Goal: Task Accomplishment & Management: Complete application form

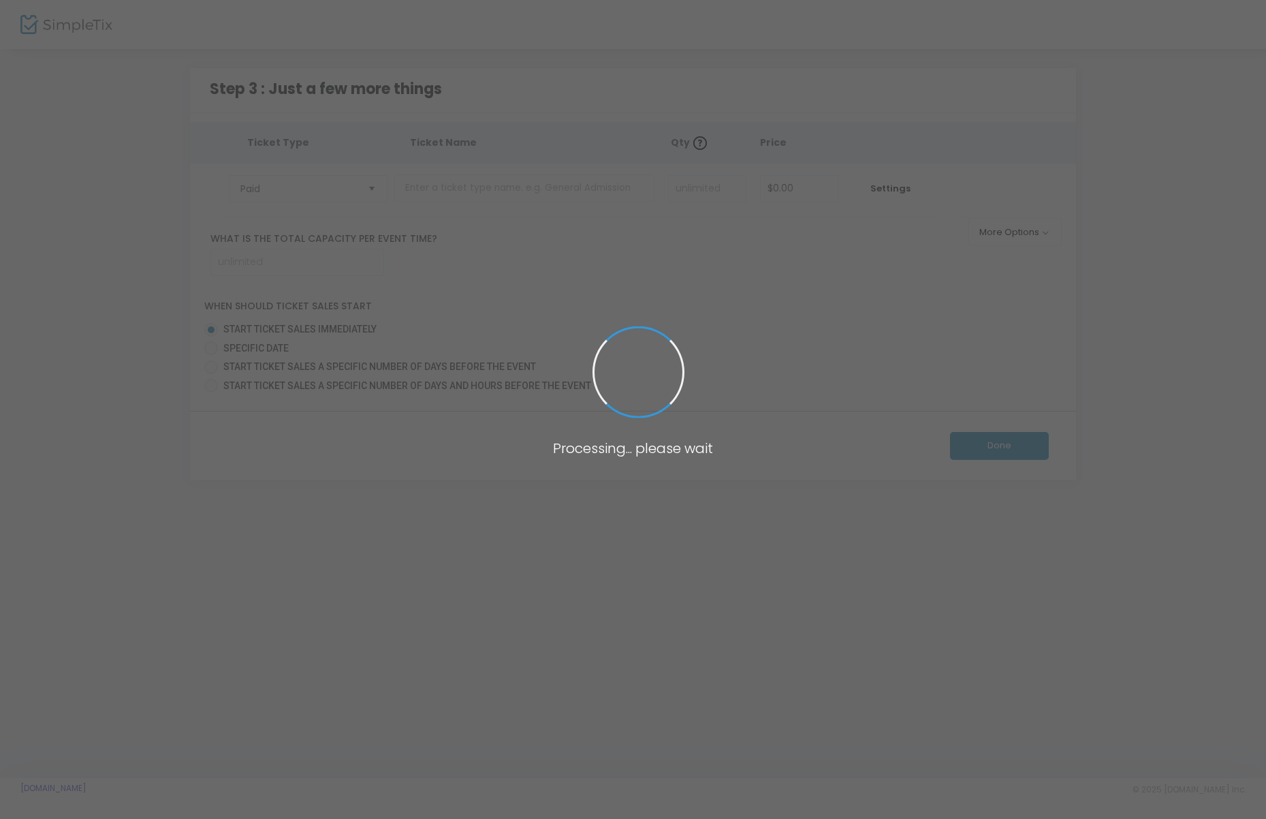
type input "100"
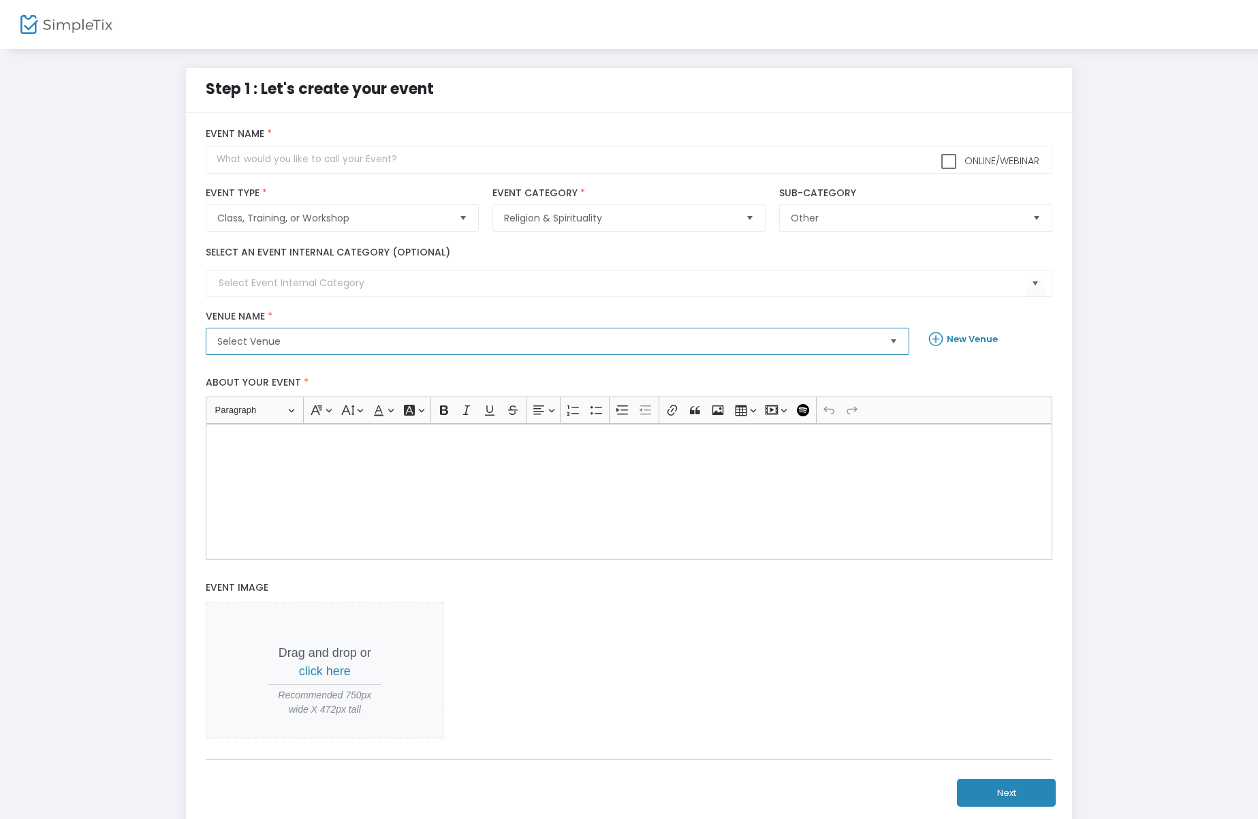
click at [326, 339] on span "Select Venue" at bounding box center [547, 341] width 661 height 14
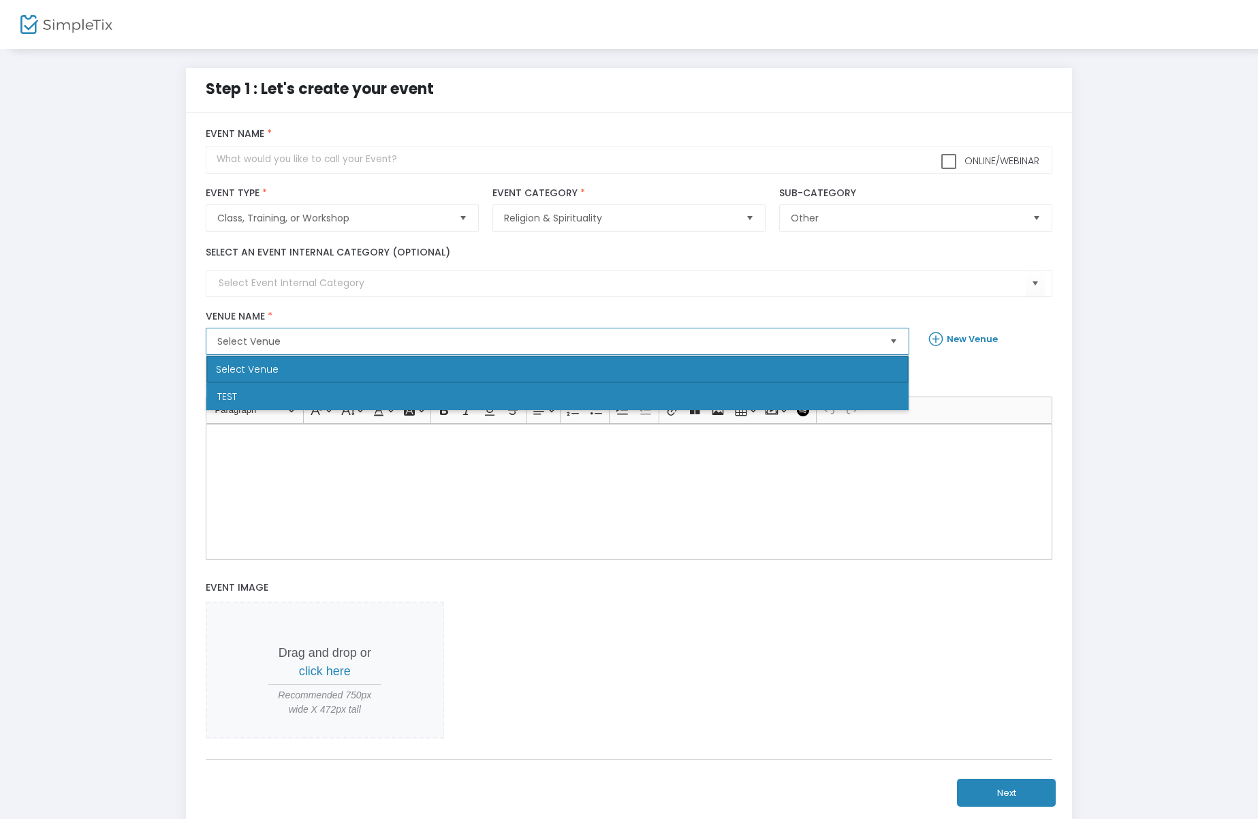
click at [300, 392] on li "TEST" at bounding box center [557, 396] width 702 height 27
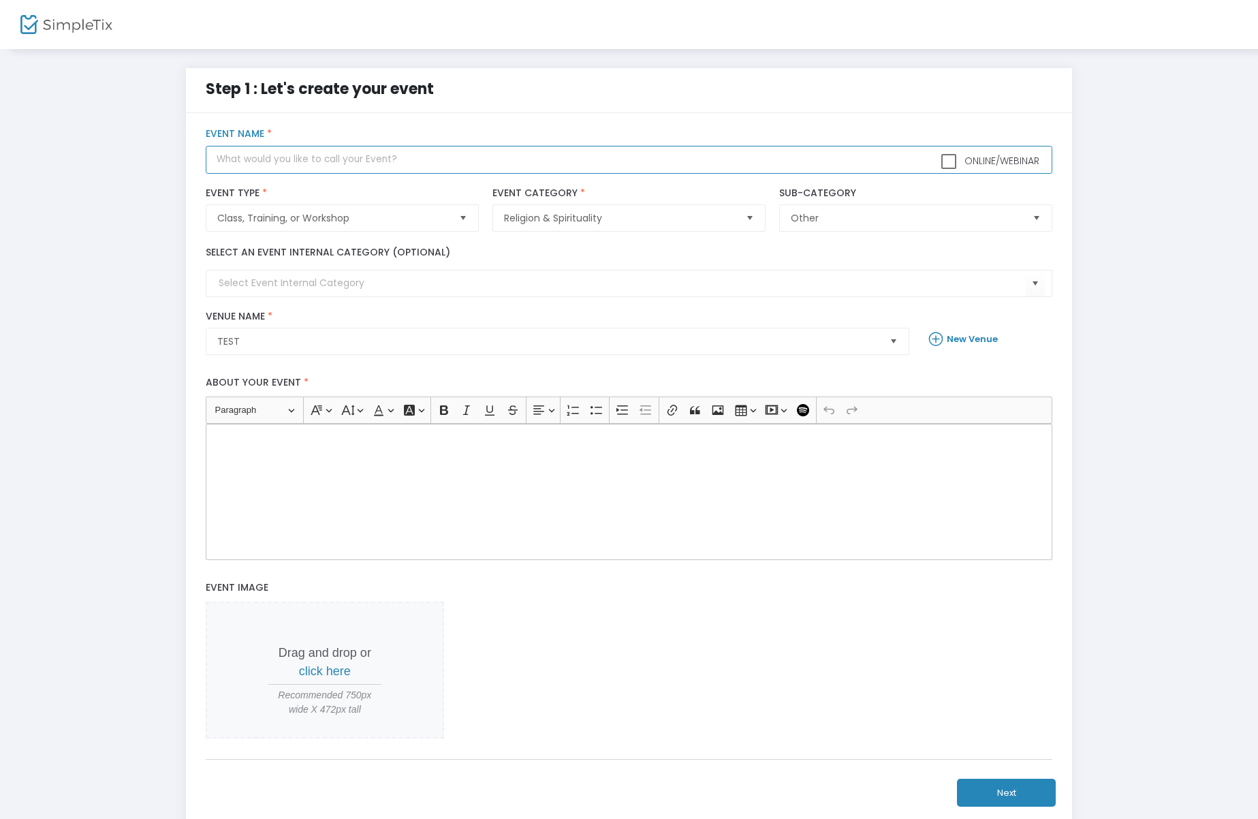
click at [407, 160] on input "text" at bounding box center [629, 160] width 847 height 28
checkbox input "true"
type input "Temporibus rem aliquam est occaecat adipisci"
type input "Repellendus Autem d"
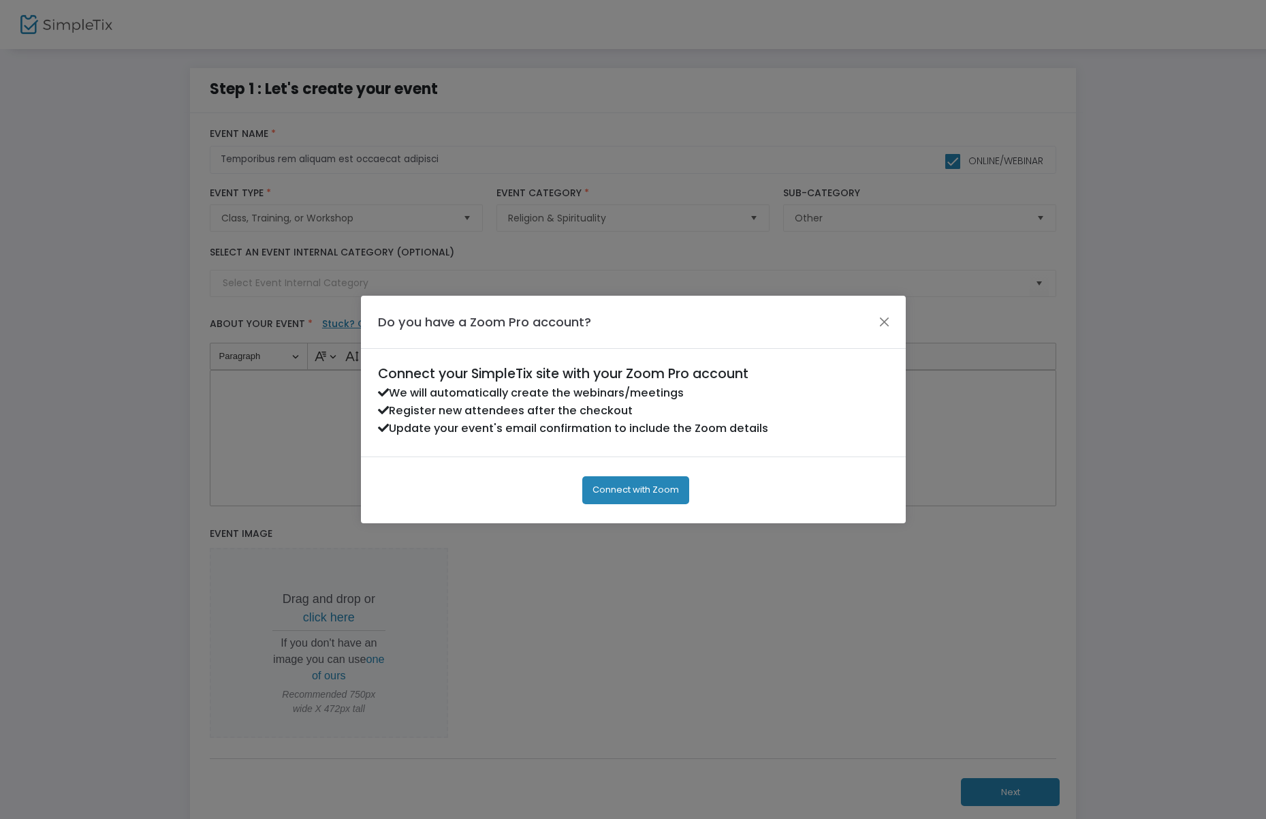
drag, startPoint x: 882, startPoint y: 324, endPoint x: 923, endPoint y: 222, distance: 110.0
click at [883, 324] on button "Close" at bounding box center [884, 322] width 18 height 18
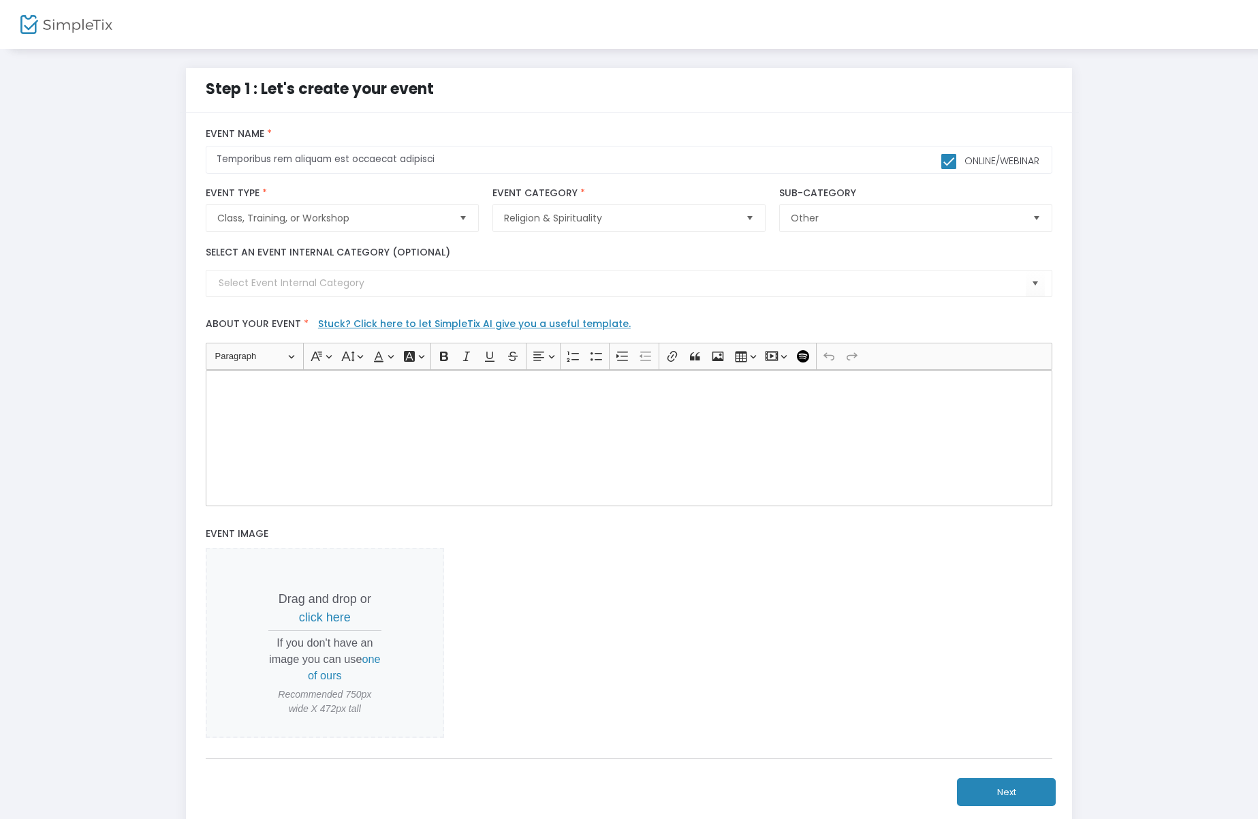
click at [956, 161] on label "Online/Webinar" at bounding box center [990, 161] width 98 height 18
click at [949, 169] on input "Online/Webinar" at bounding box center [948, 169] width 1 height 1
checkbox input "false"
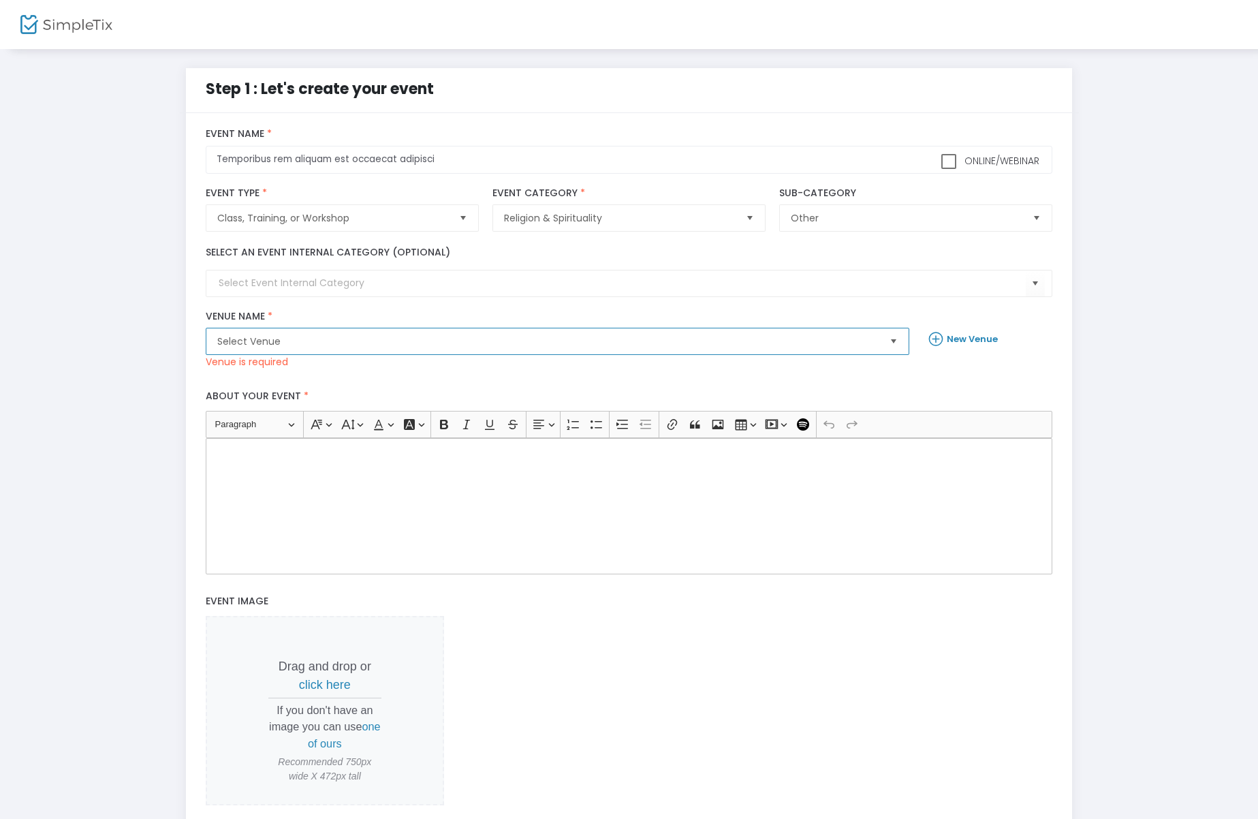
click at [390, 341] on span "Select Venue" at bounding box center [547, 341] width 661 height 14
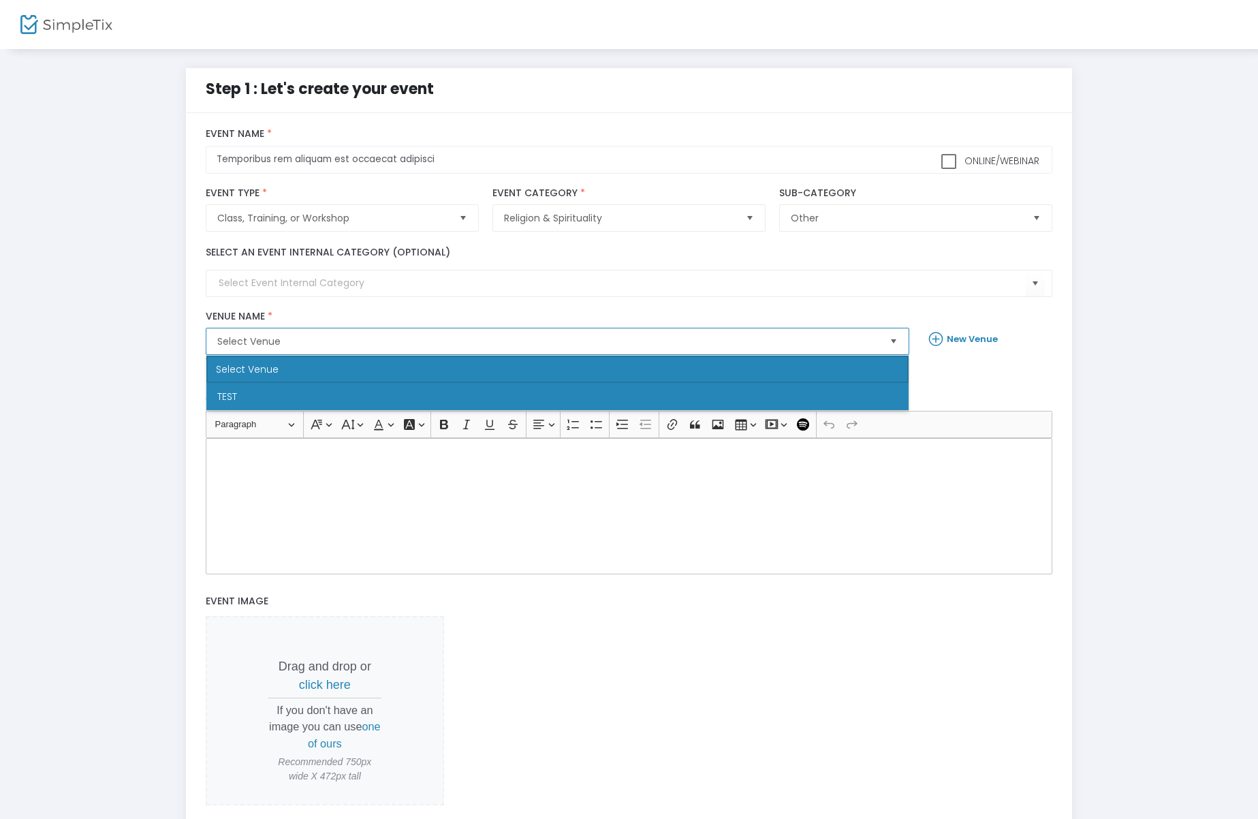
click at [352, 391] on li "TEST" at bounding box center [557, 396] width 702 height 27
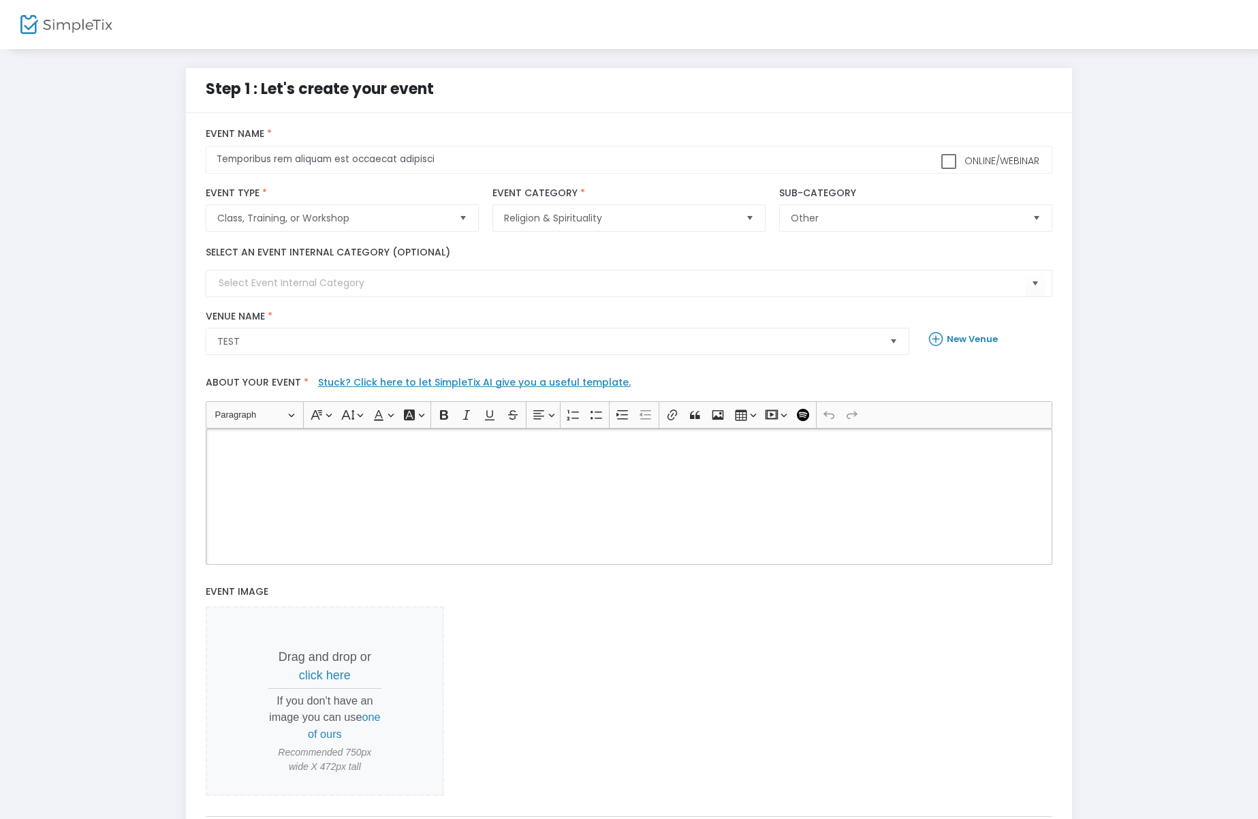
click at [388, 526] on div "Rich Text Editor, main" at bounding box center [629, 496] width 847 height 136
click at [840, 704] on div "Drag and drop or click here If you don't have an image you can use one of ours …" at bounding box center [629, 701] width 847 height 190
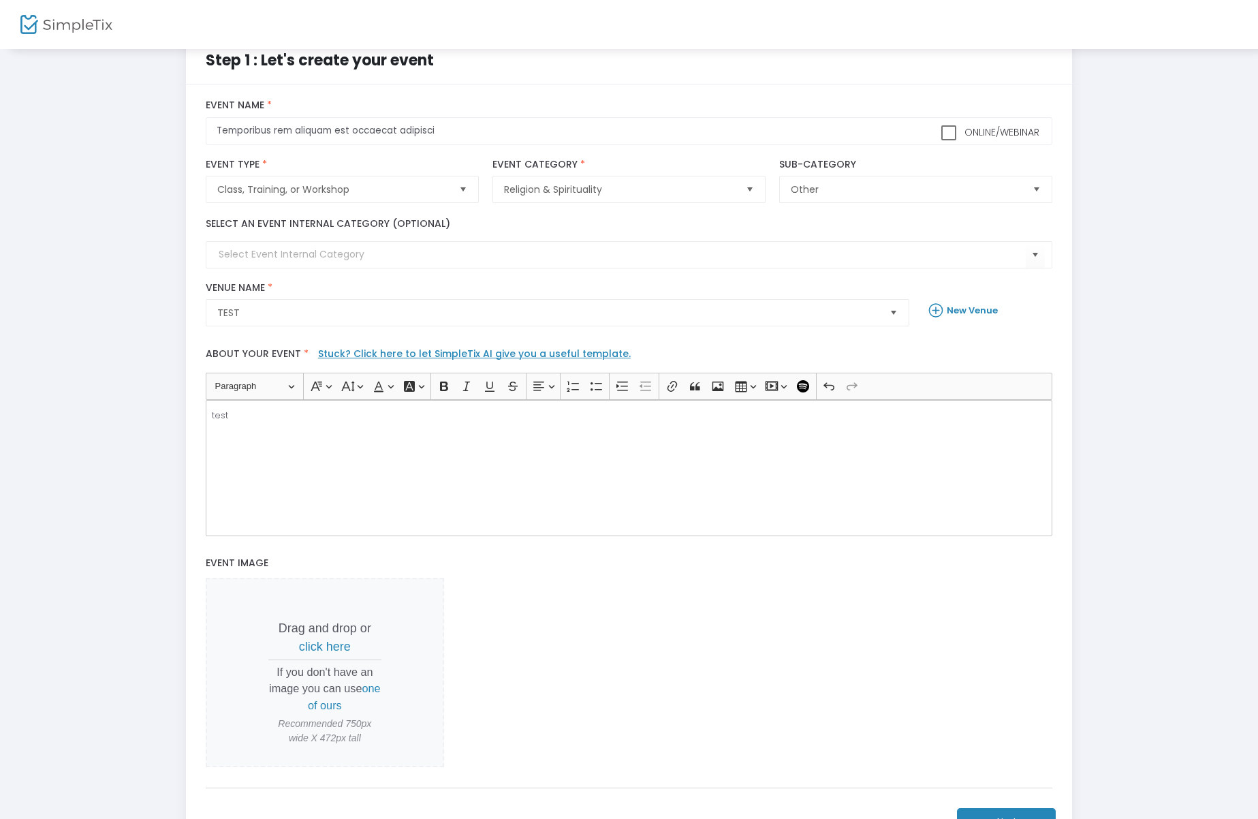
scroll to position [153, 0]
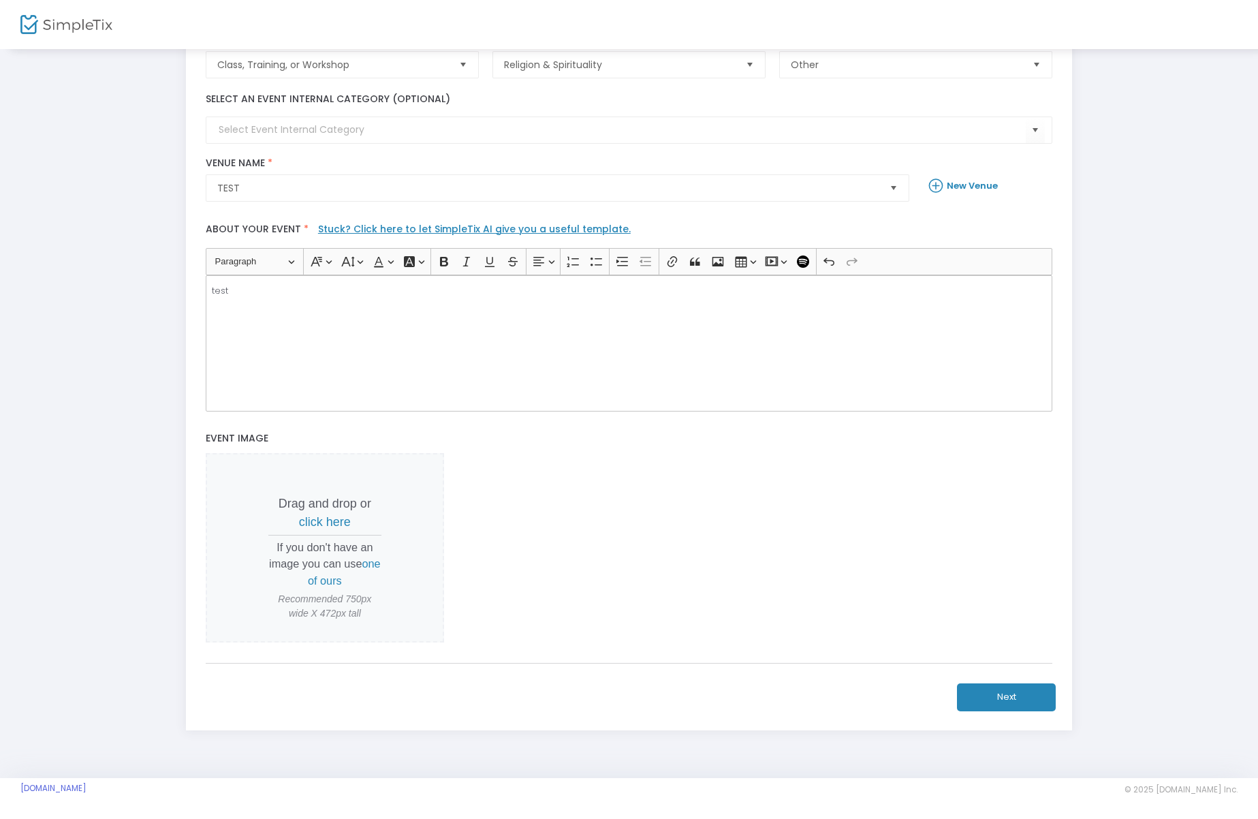
click at [1031, 698] on button "Next" at bounding box center [1006, 697] width 99 height 28
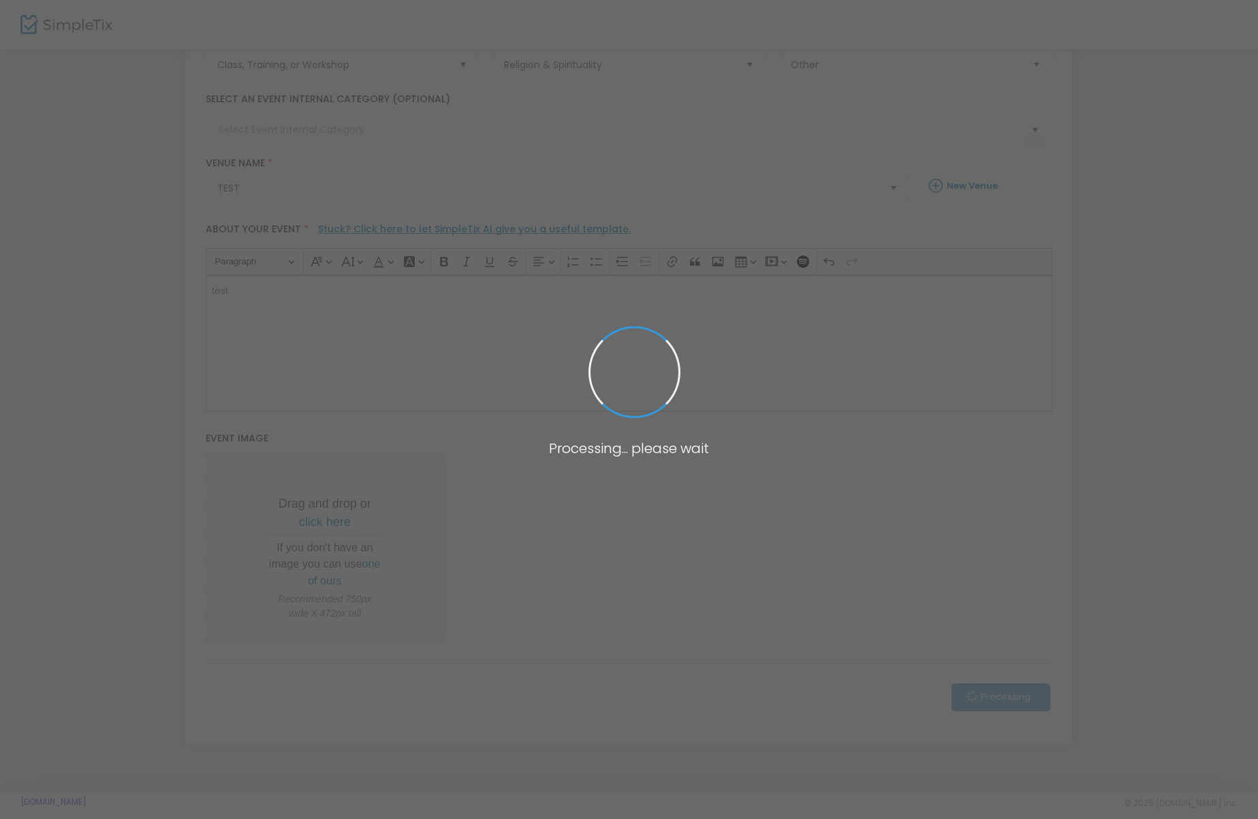
scroll to position [0, 0]
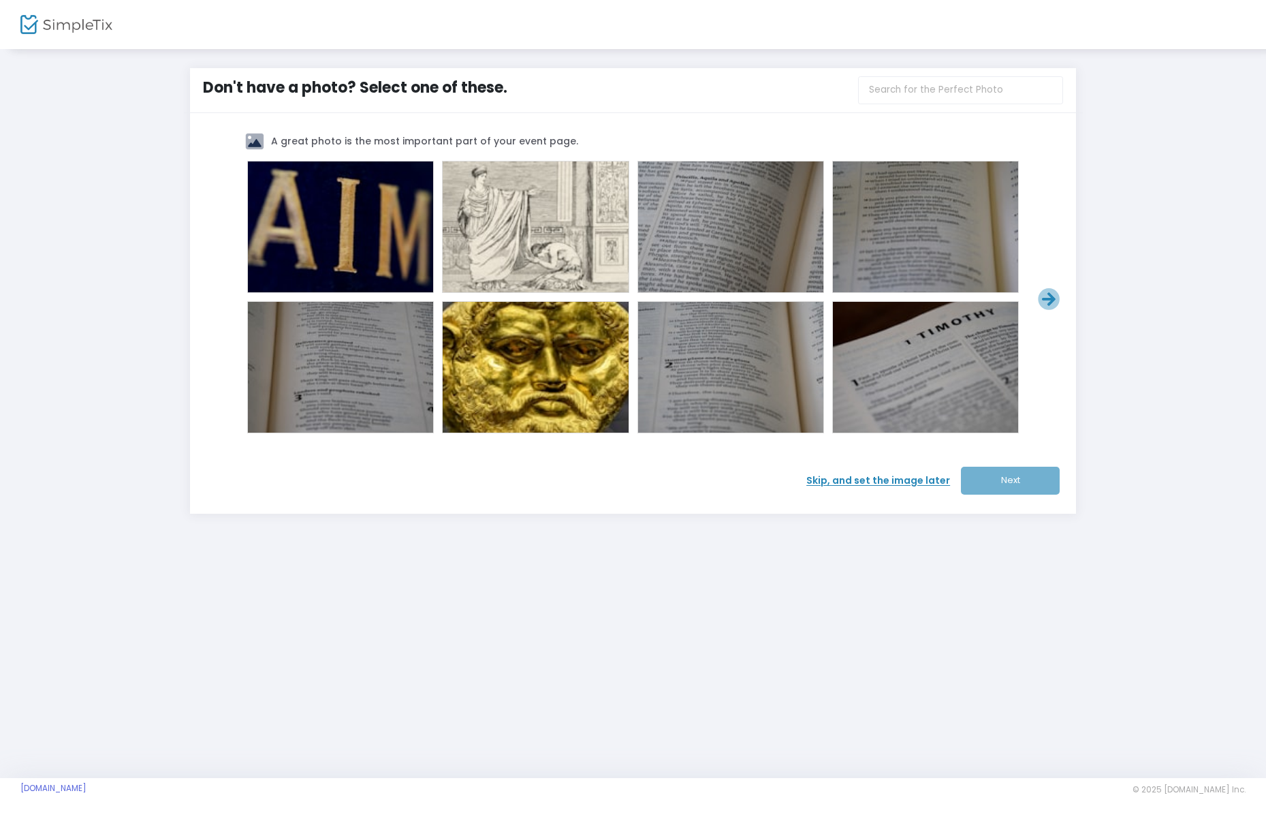
click at [521, 345] on span at bounding box center [535, 367] width 54 height 54
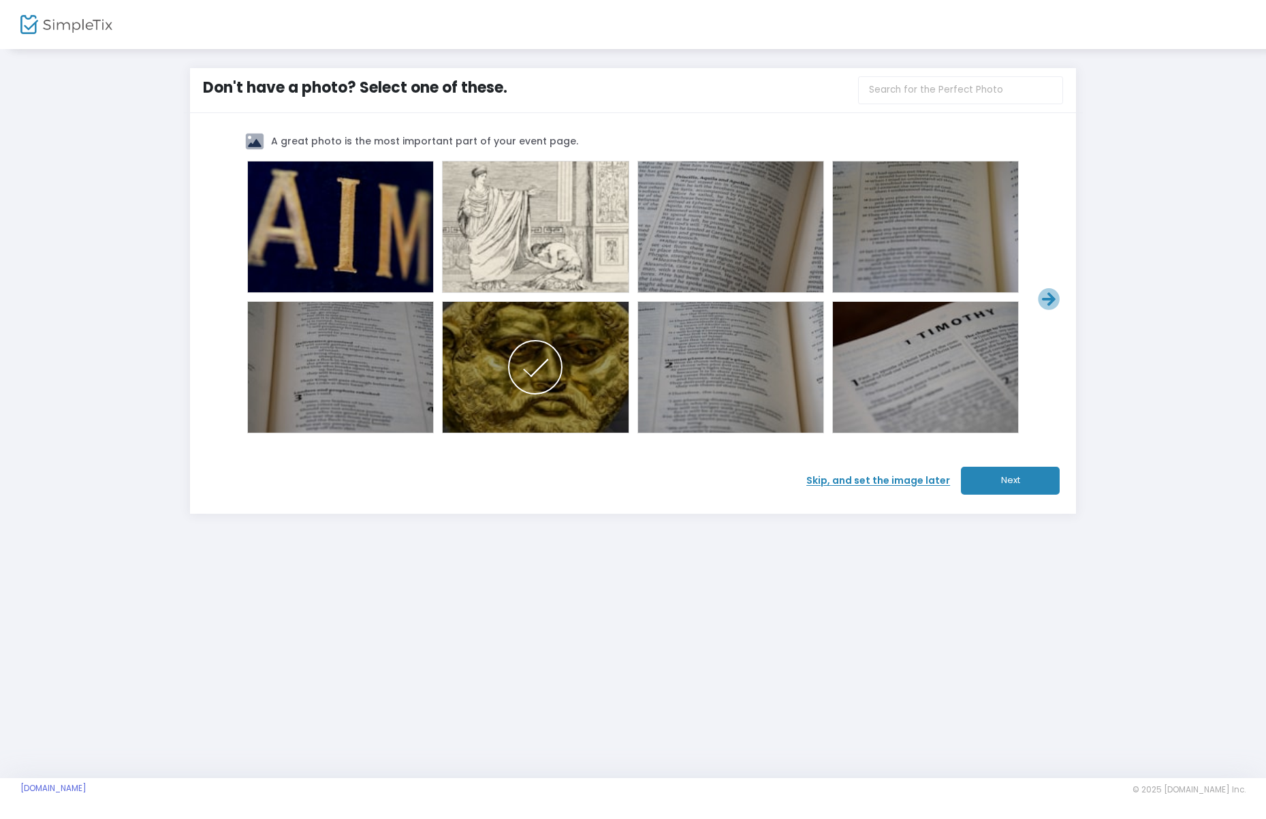
click at [1061, 486] on div "A great photo is the most important part of your event page. Skip, and set the …" at bounding box center [633, 313] width 886 height 400
click at [1045, 482] on button "Next" at bounding box center [1010, 481] width 99 height 28
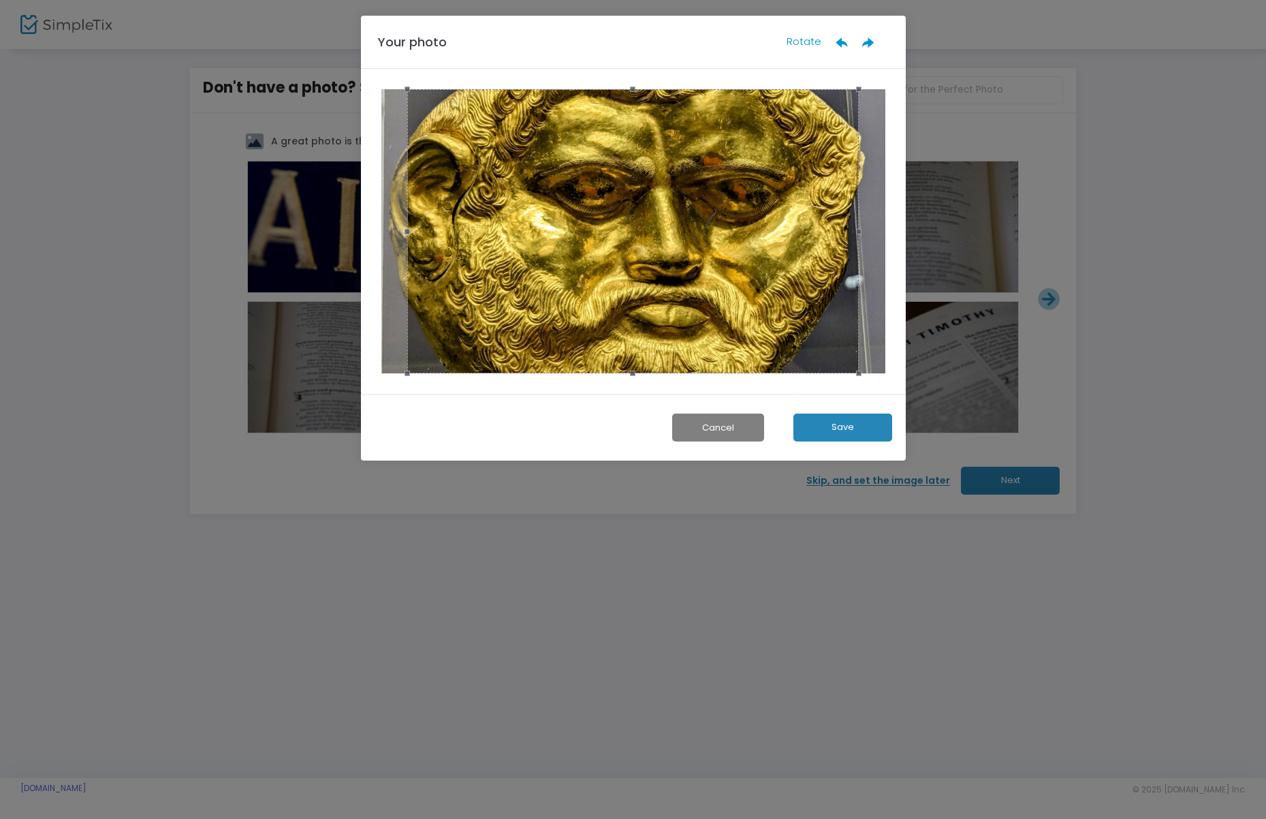
click at [873, 435] on button "Save" at bounding box center [842, 427] width 99 height 28
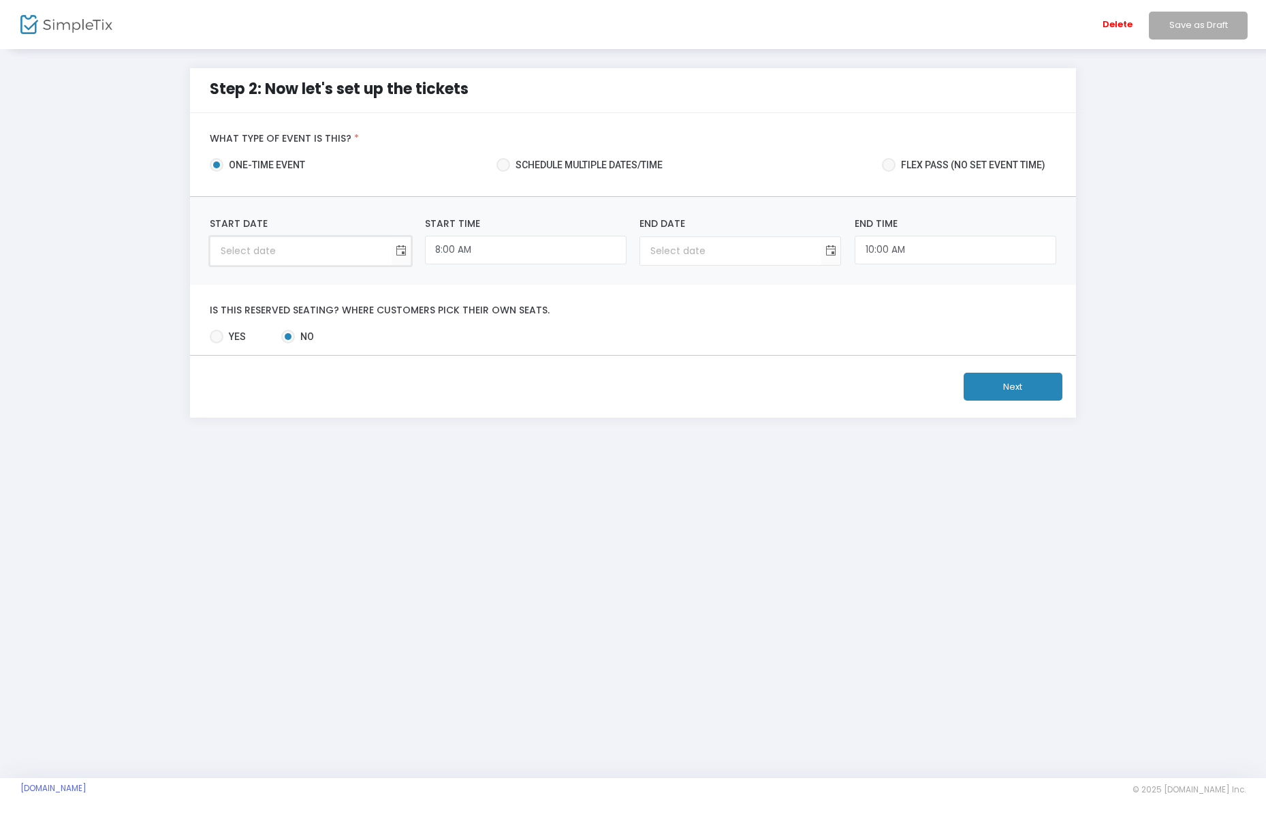
type input "month/day/year"
click at [254, 260] on input "month/day/year" at bounding box center [300, 251] width 181 height 28
click at [291, 260] on input "month/day/year" at bounding box center [300, 251] width 181 height 28
click at [338, 255] on input "month/day/year" at bounding box center [300, 251] width 181 height 28
drag, startPoint x: 394, startPoint y: 247, endPoint x: 362, endPoint y: 256, distance: 33.4
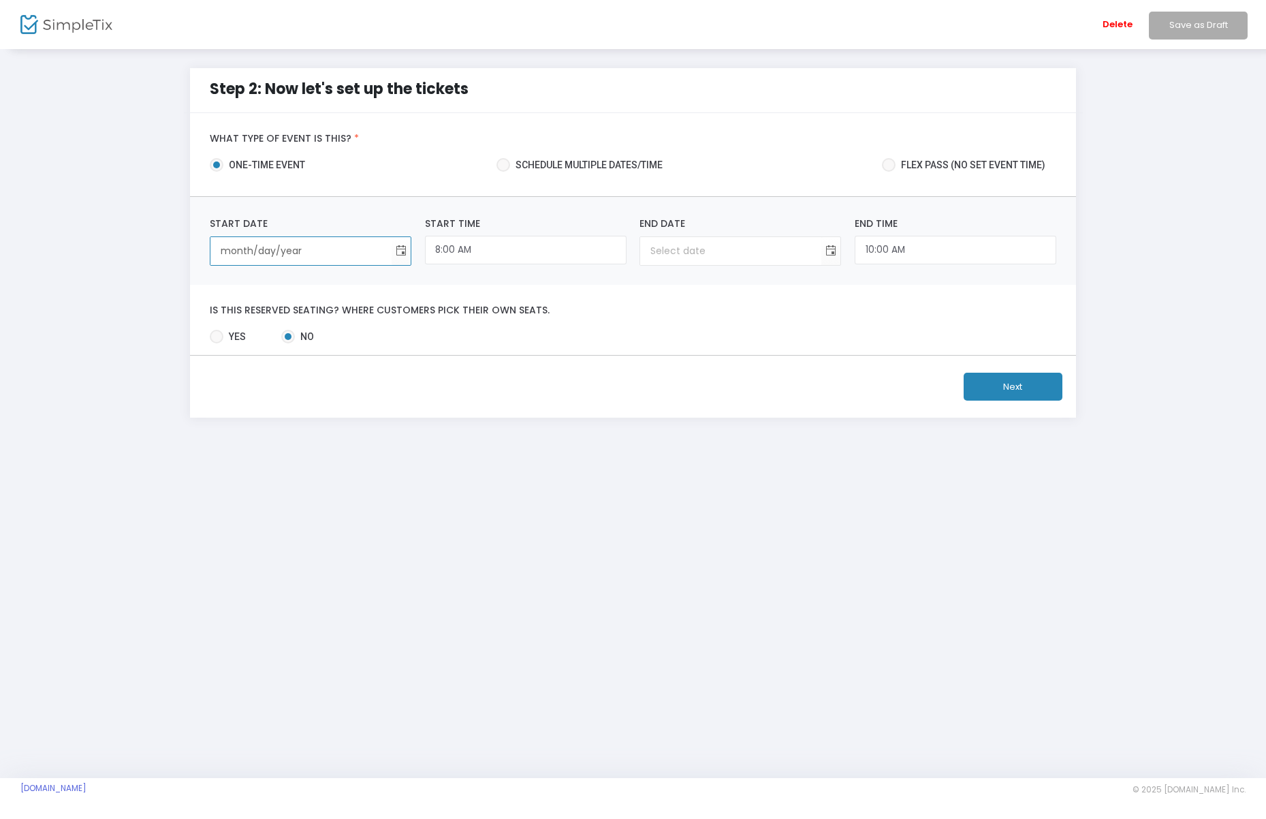
click at [392, 246] on span "Toggle calendar" at bounding box center [401, 251] width 22 height 22
click at [349, 388] on span "17" at bounding box center [350, 387] width 23 height 23
type input "[DATE]"
click at [586, 422] on div "Step 2: Now let's set up the tickets What type of event is this? * one-time eve…" at bounding box center [633, 253] width 1266 height 410
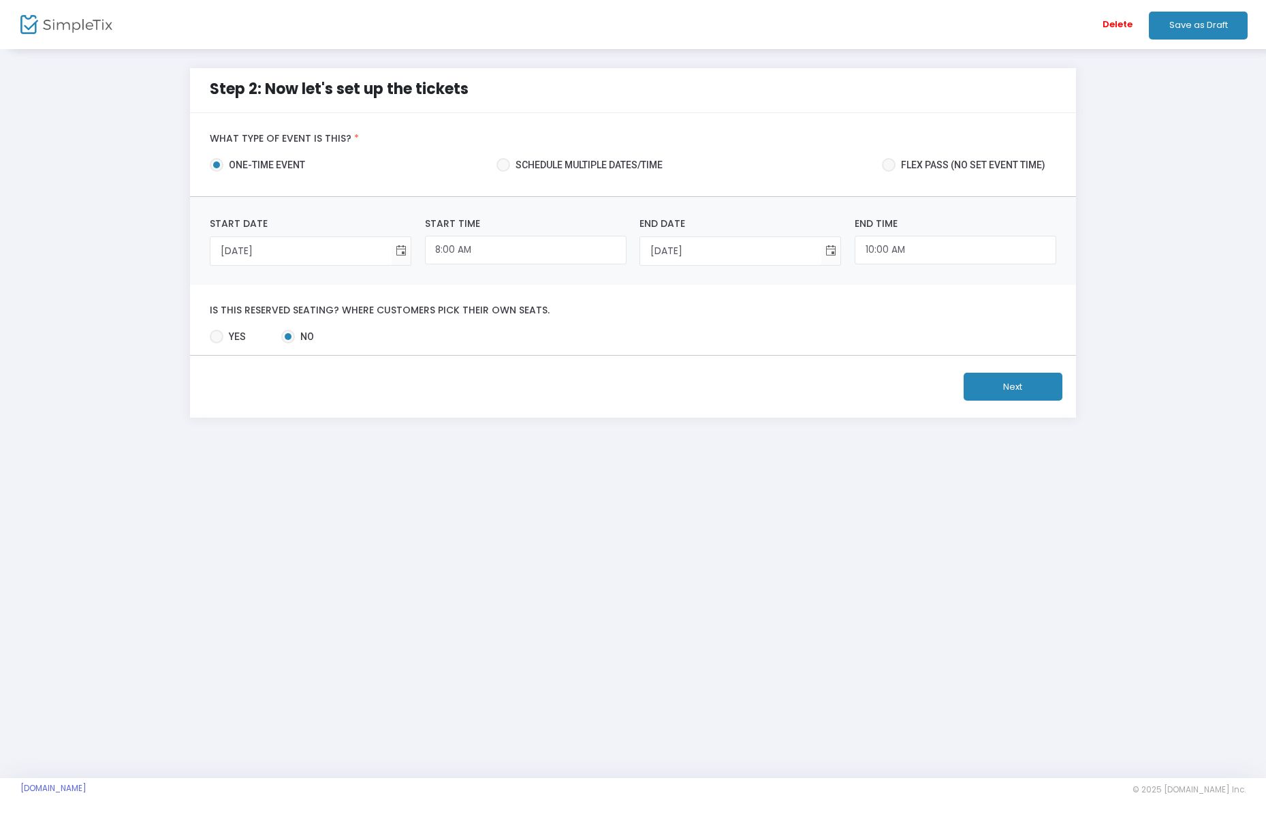
click at [1007, 392] on button "Next" at bounding box center [1013, 387] width 99 height 28
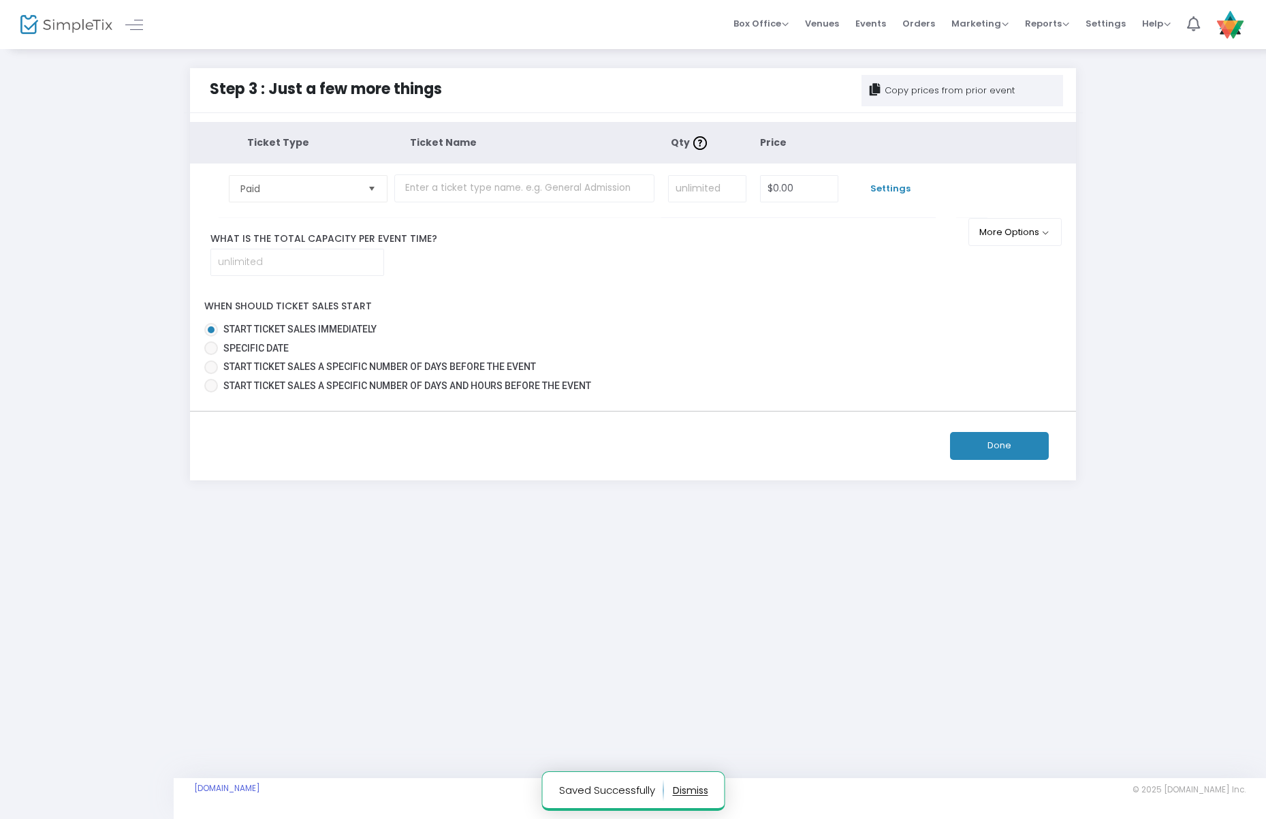
click at [909, 192] on span "Settings" at bounding box center [890, 189] width 76 height 14
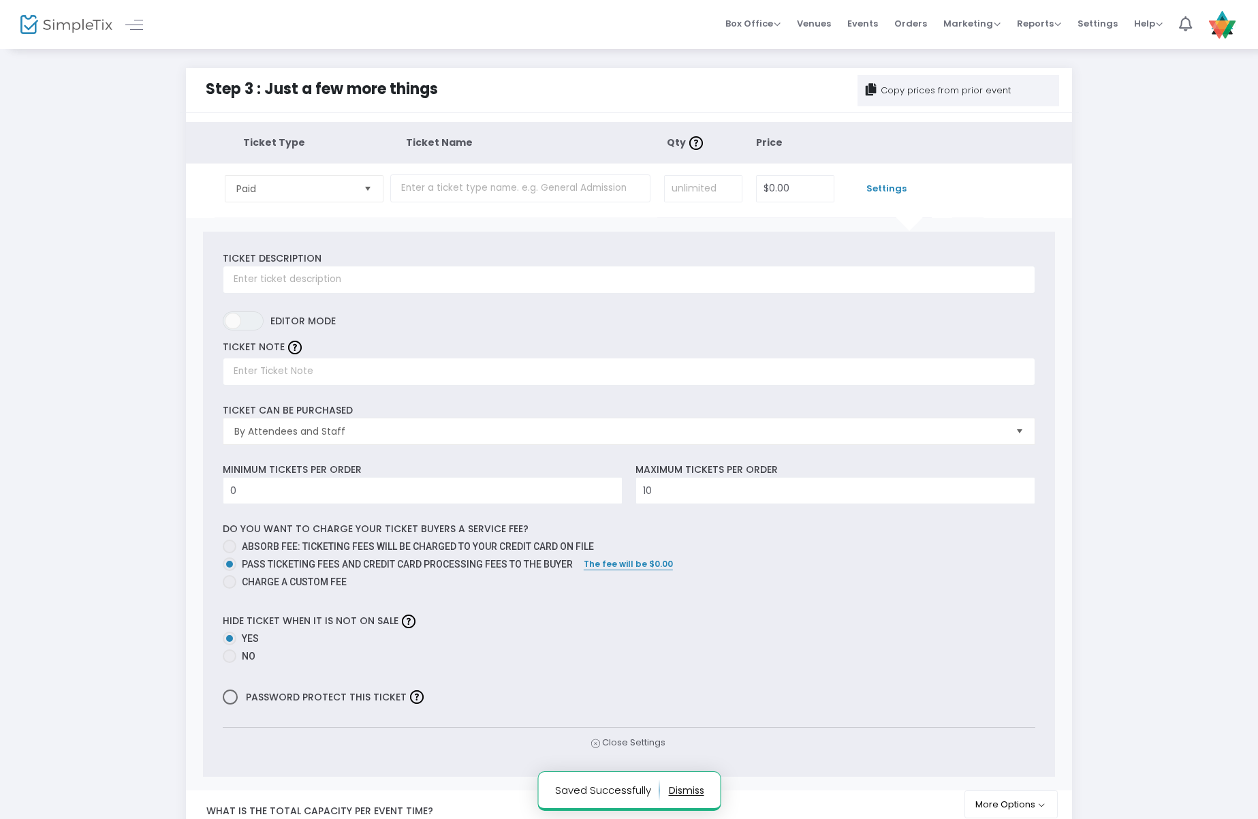
click at [907, 192] on span "Settings" at bounding box center [886, 189] width 76 height 14
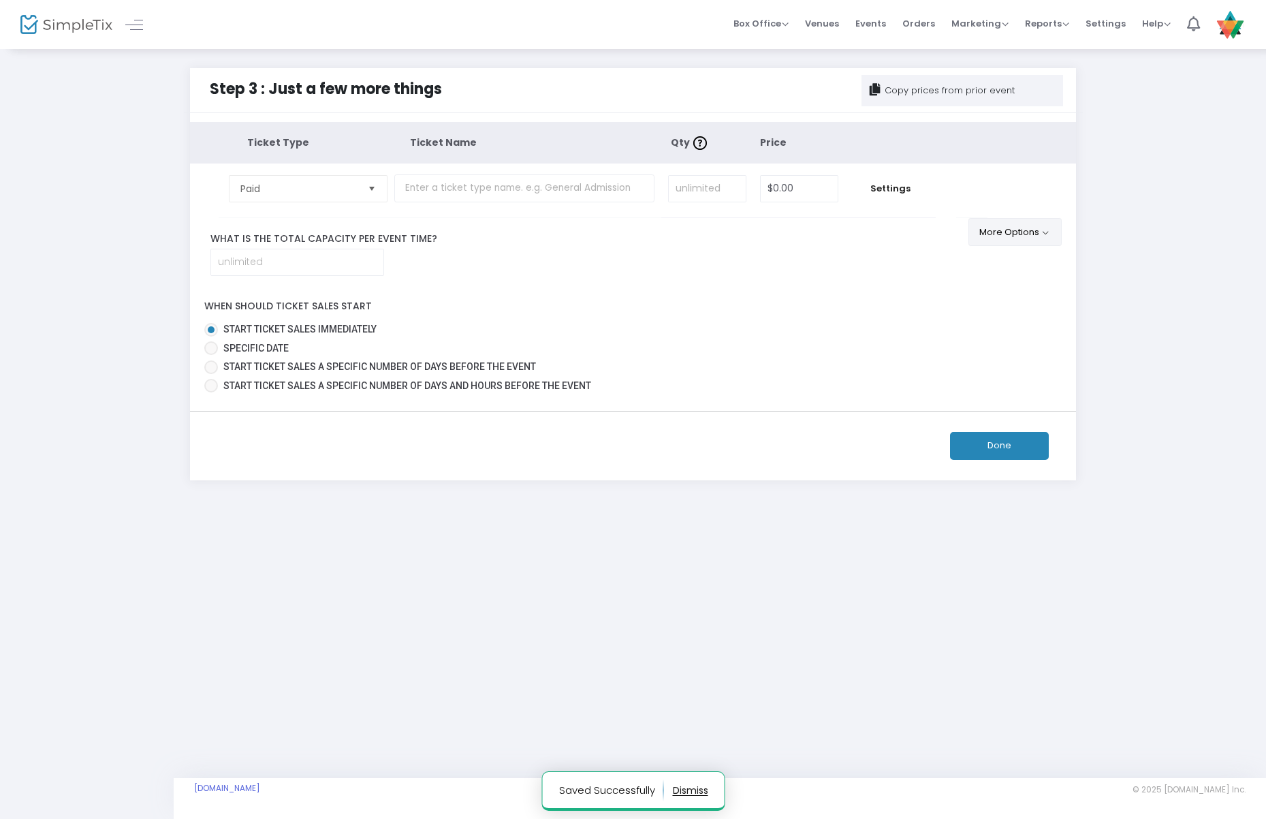
click at [1012, 234] on button "More Options" at bounding box center [1015, 232] width 93 height 28
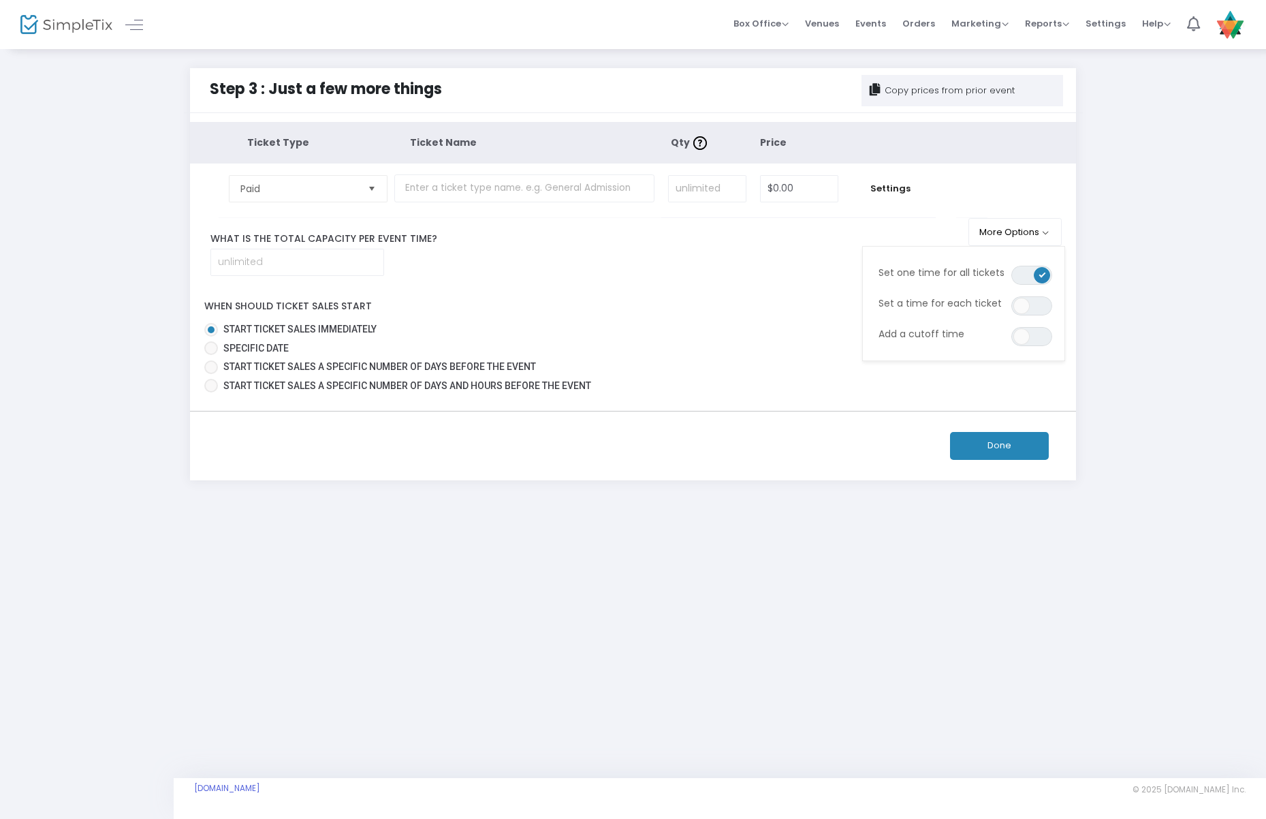
click at [934, 93] on div "Copy prices from prior event" at bounding box center [950, 91] width 130 height 14
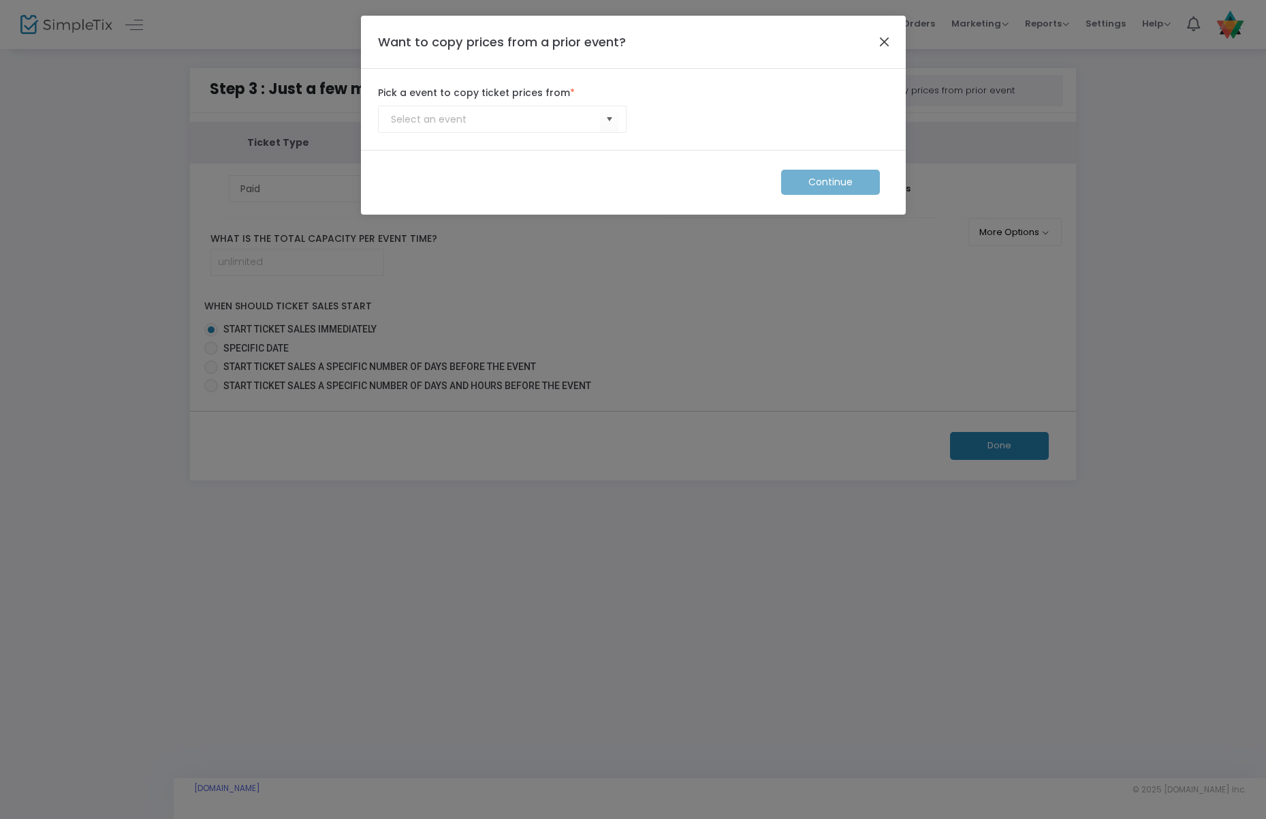
click at [885, 39] on button "Close" at bounding box center [884, 42] width 18 height 18
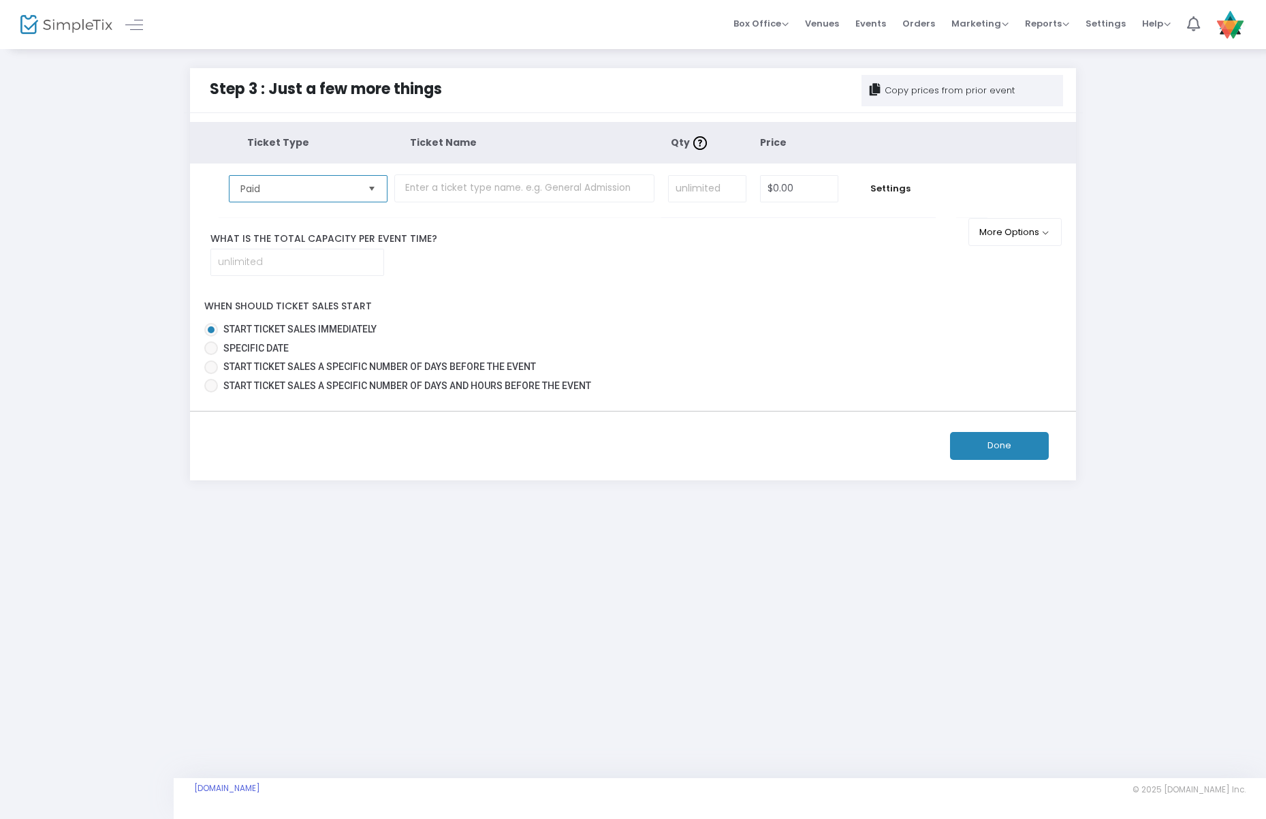
click at [328, 193] on span "Paid" at bounding box center [298, 189] width 116 height 14
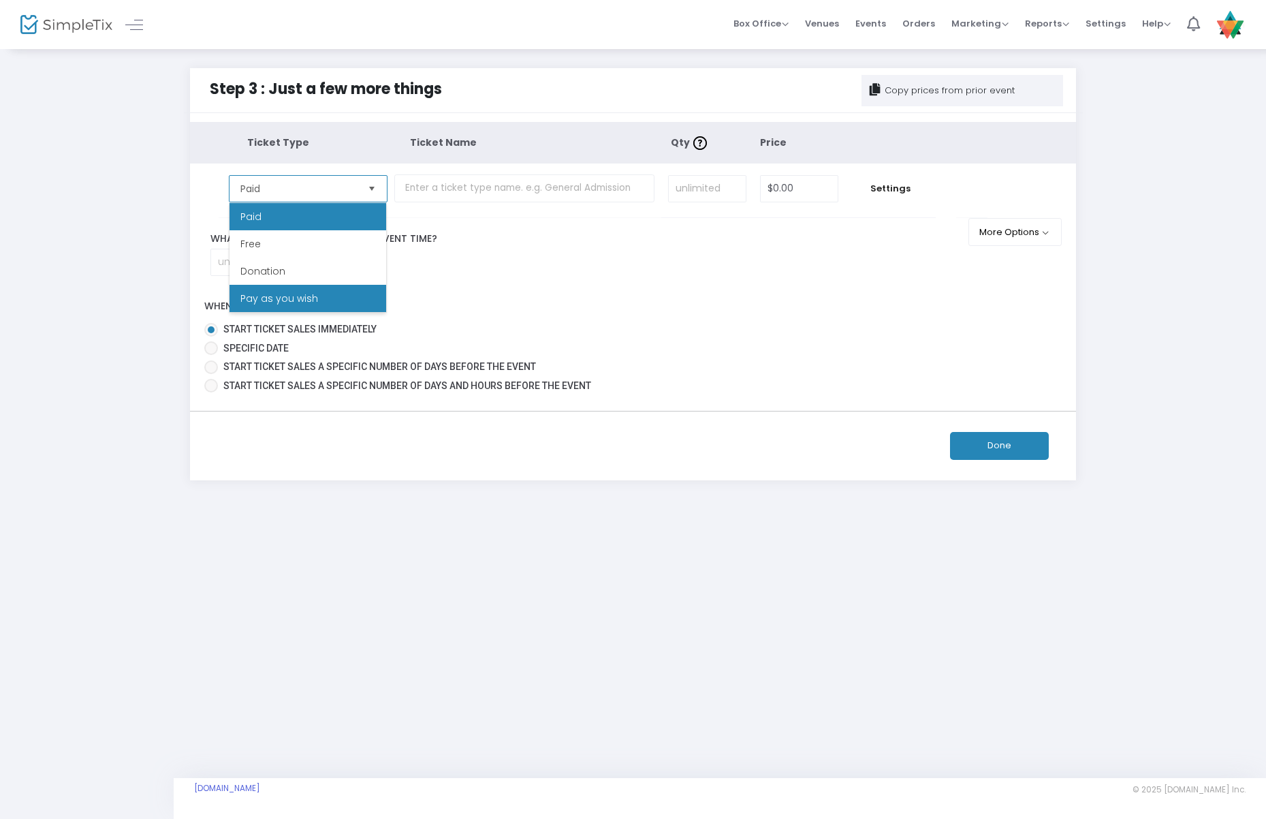
click at [294, 295] on span "Pay as you wish" at bounding box center [279, 299] width 78 height 14
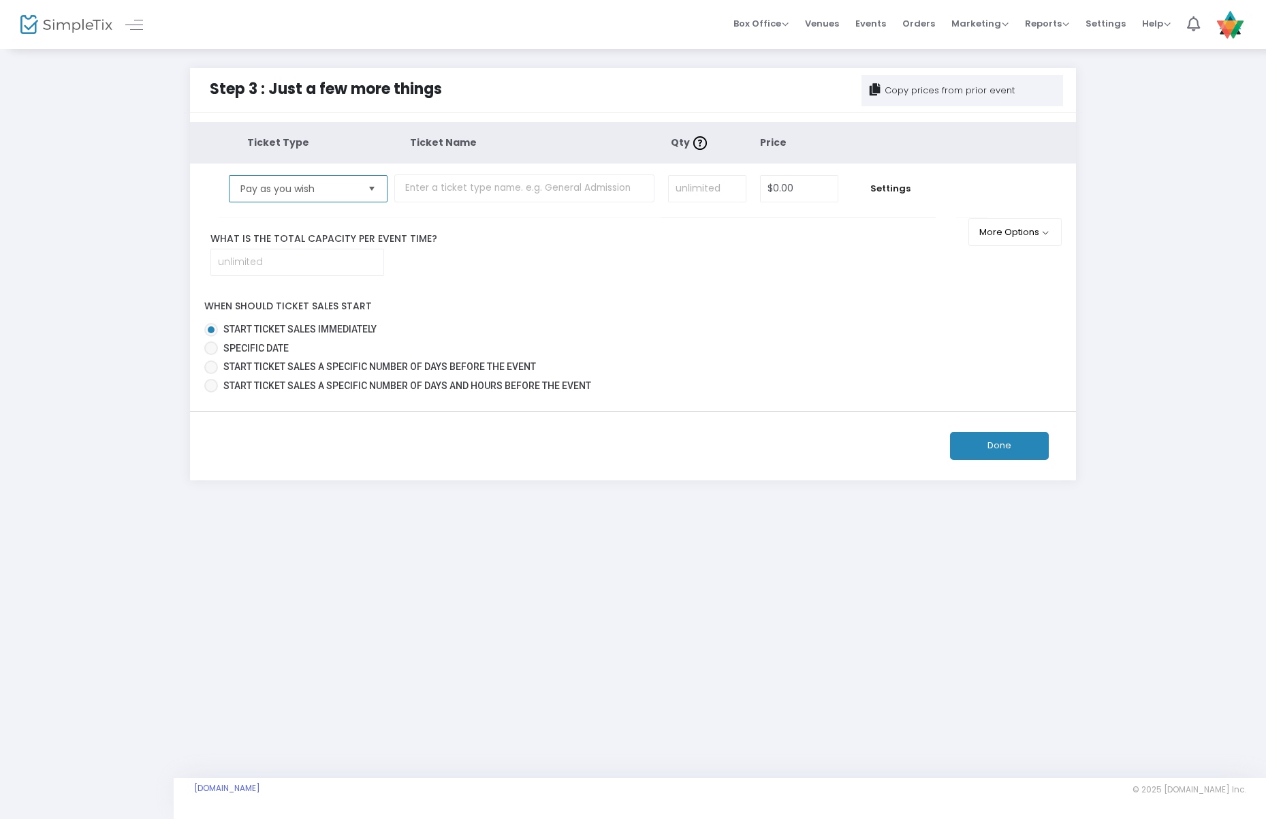
click at [328, 191] on span "Pay as you wish" at bounding box center [298, 189] width 116 height 14
click at [276, 243] on li "Free" at bounding box center [308, 243] width 157 height 27
click at [899, 196] on td "Settings" at bounding box center [890, 190] width 90 height 54
click at [898, 188] on span "Settings" at bounding box center [890, 189] width 76 height 14
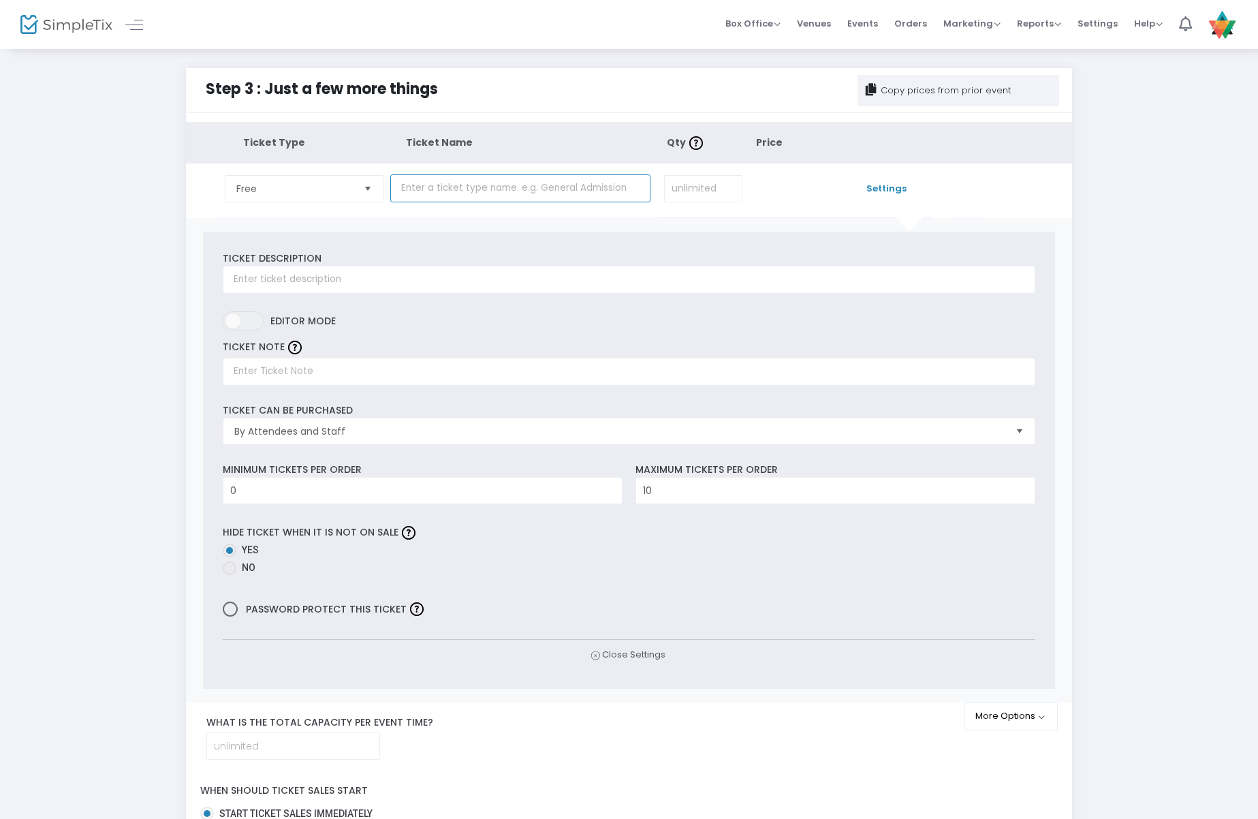
click at [518, 188] on input "text" at bounding box center [520, 188] width 260 height 28
type input "Blanditiis nihil ull"
type input "Adipisicing sit pariatur [PERSON_NAME] officiis dolore aut in eum autem et non …"
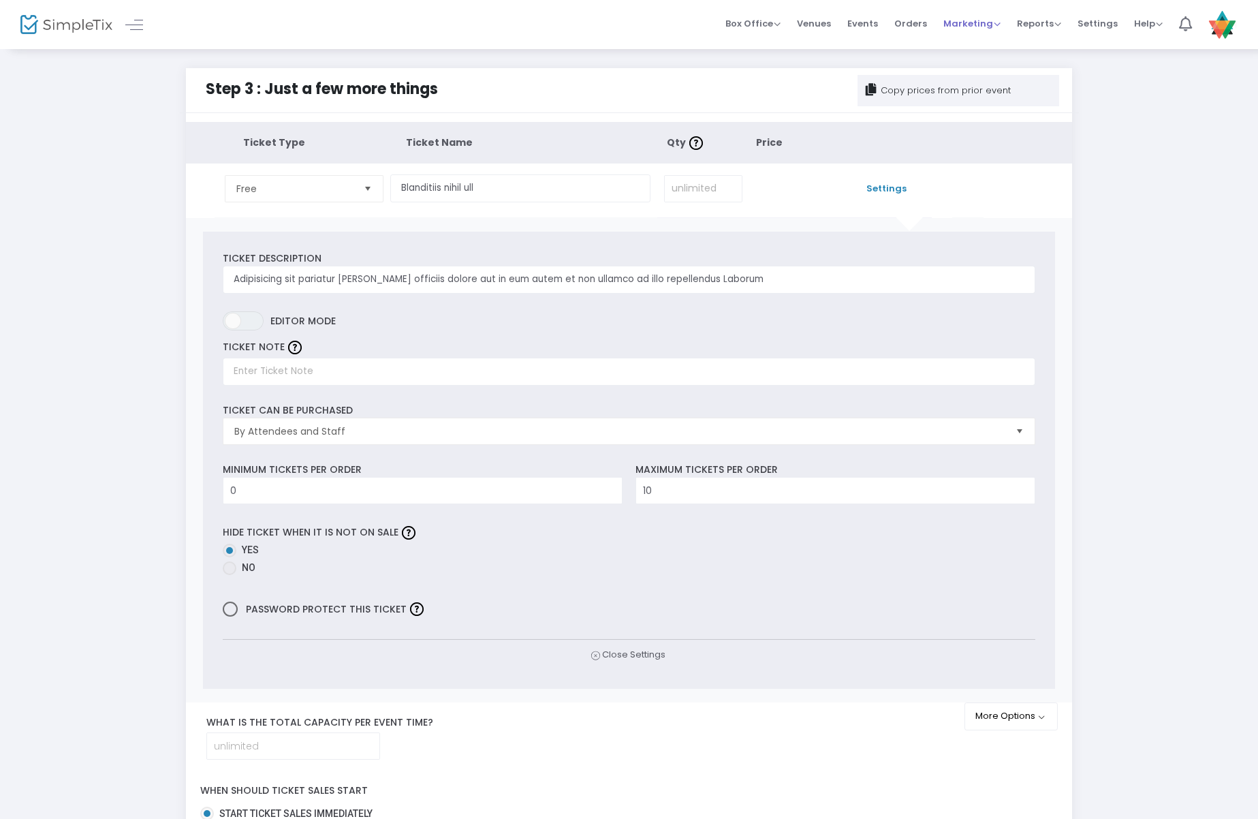
type input "Sit officia ut Nam"
radio input "true"
checkbox input "true"
radio input "true"
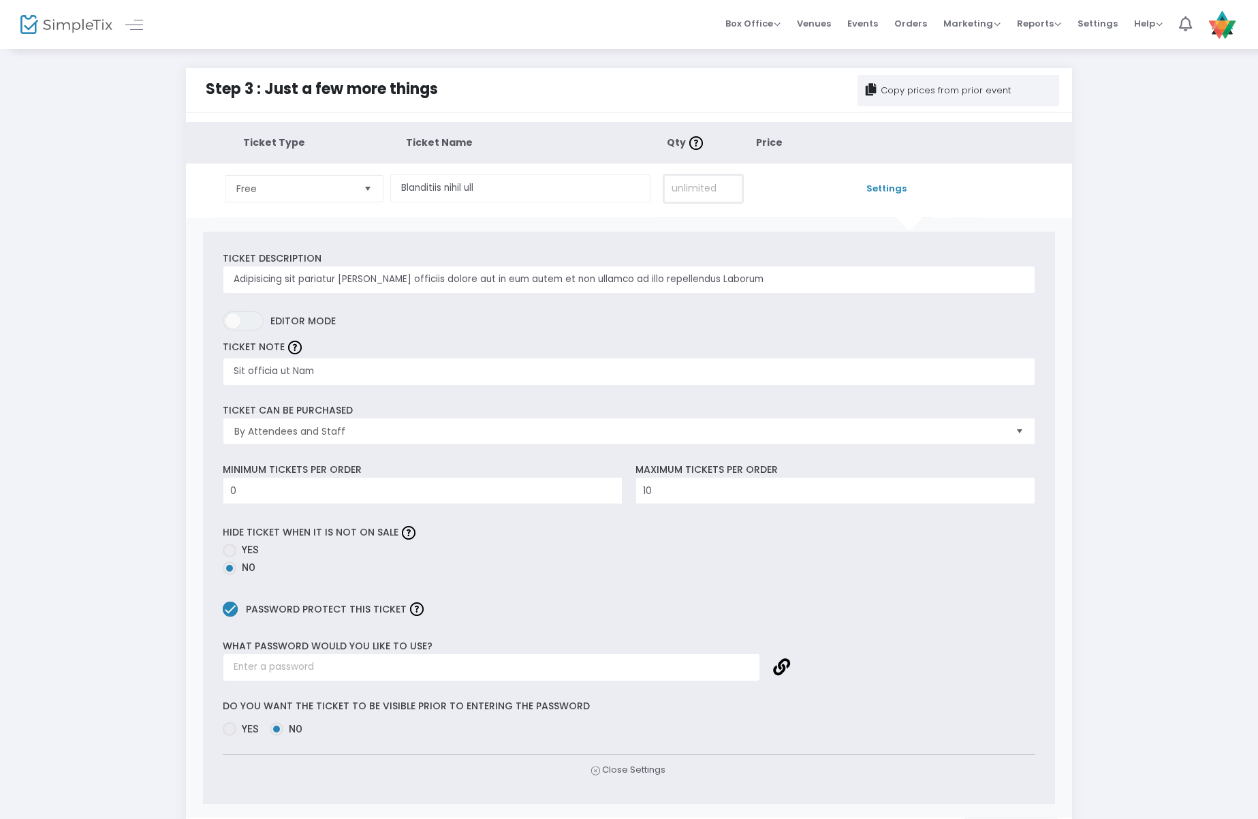
click at [702, 189] on input at bounding box center [703, 189] width 77 height 26
click at [273, 185] on span "Free" at bounding box center [294, 189] width 116 height 14
drag, startPoint x: 279, startPoint y: 219, endPoint x: 584, endPoint y: 197, distance: 306.6
click at [280, 217] on li "Paid" at bounding box center [303, 216] width 157 height 27
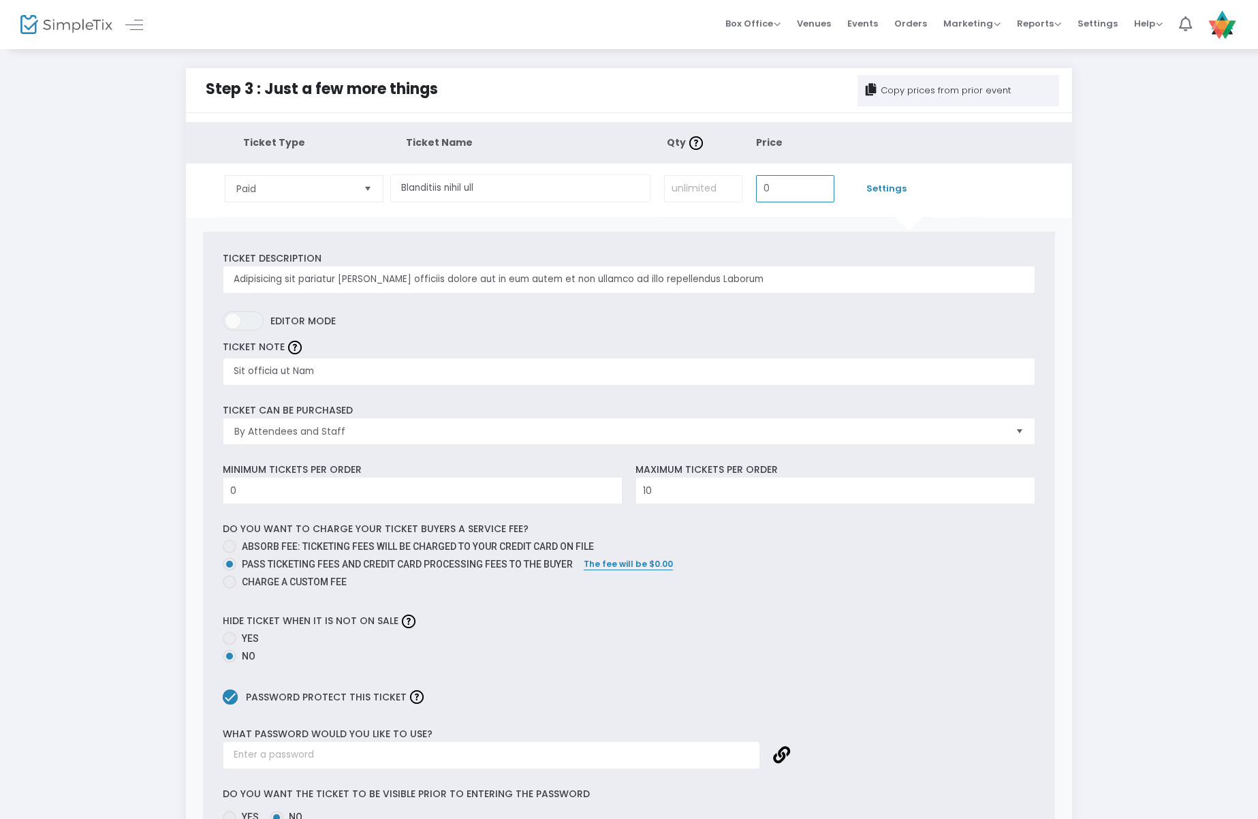
drag, startPoint x: 785, startPoint y: 189, endPoint x: 815, endPoint y: 189, distance: 29.3
click at [800, 190] on input "0" at bounding box center [796, 189] width 78 height 26
type input "$0.00"
click at [856, 223] on div "Ticket Description Adipisicing sit pariatur [PERSON_NAME] officiis dolore aut i…" at bounding box center [629, 561] width 886 height 687
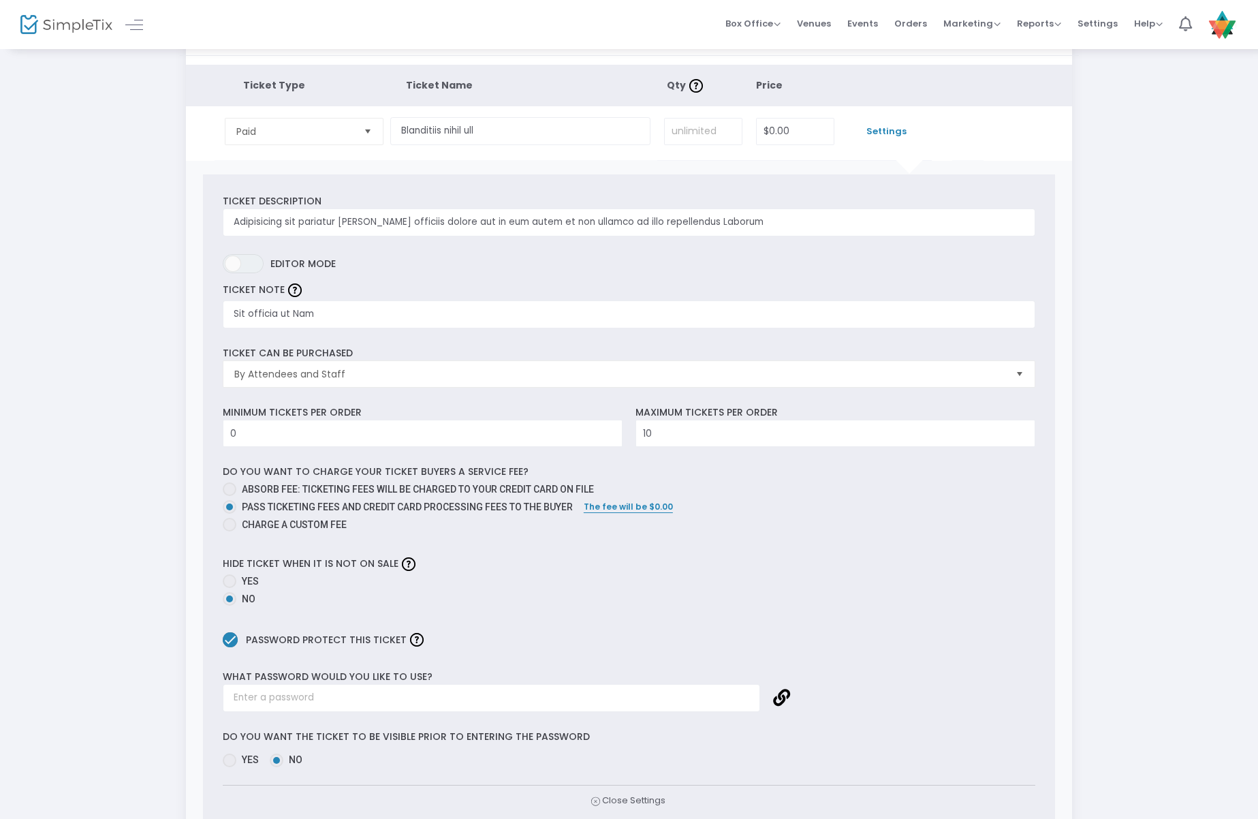
scroll to position [68, 0]
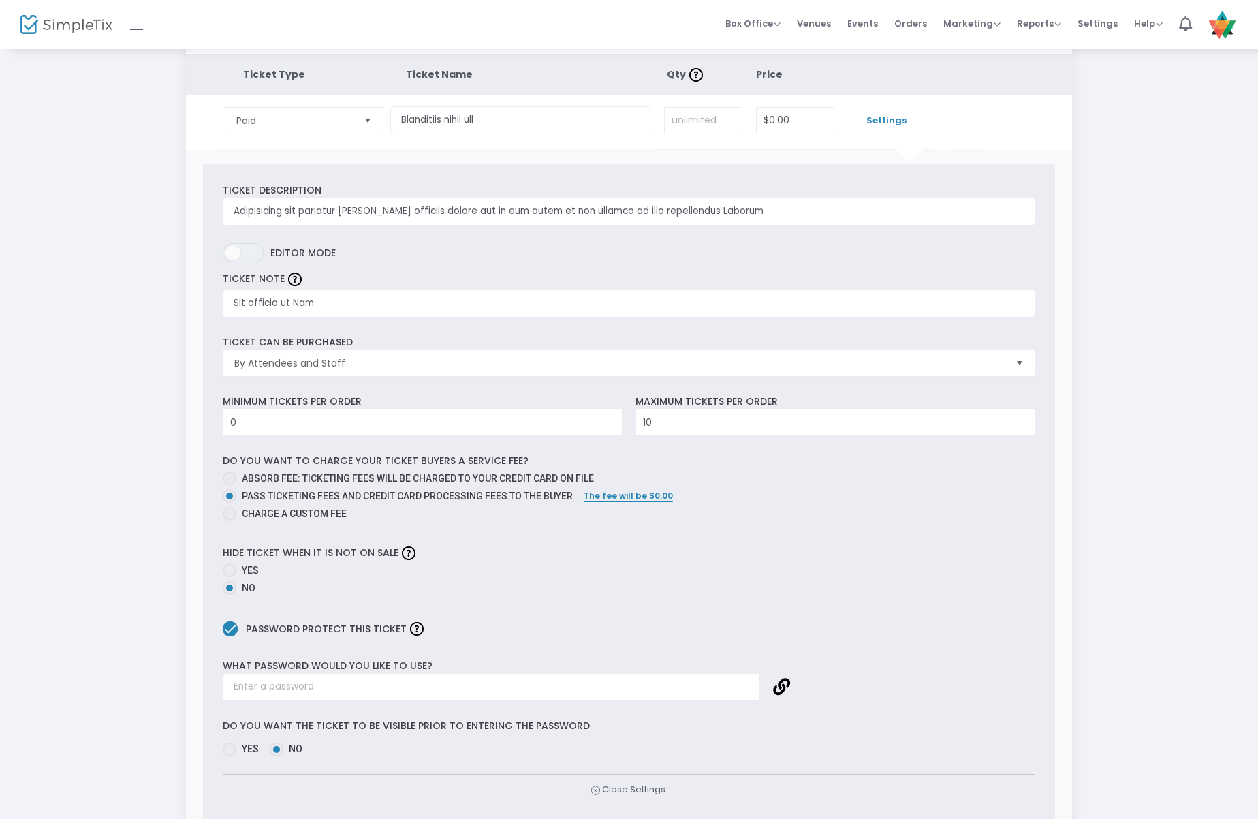
click at [678, 380] on div "Ticket Description Adipisicing sit pariatur [PERSON_NAME] officiis dolore aut i…" at bounding box center [629, 493] width 852 height 660
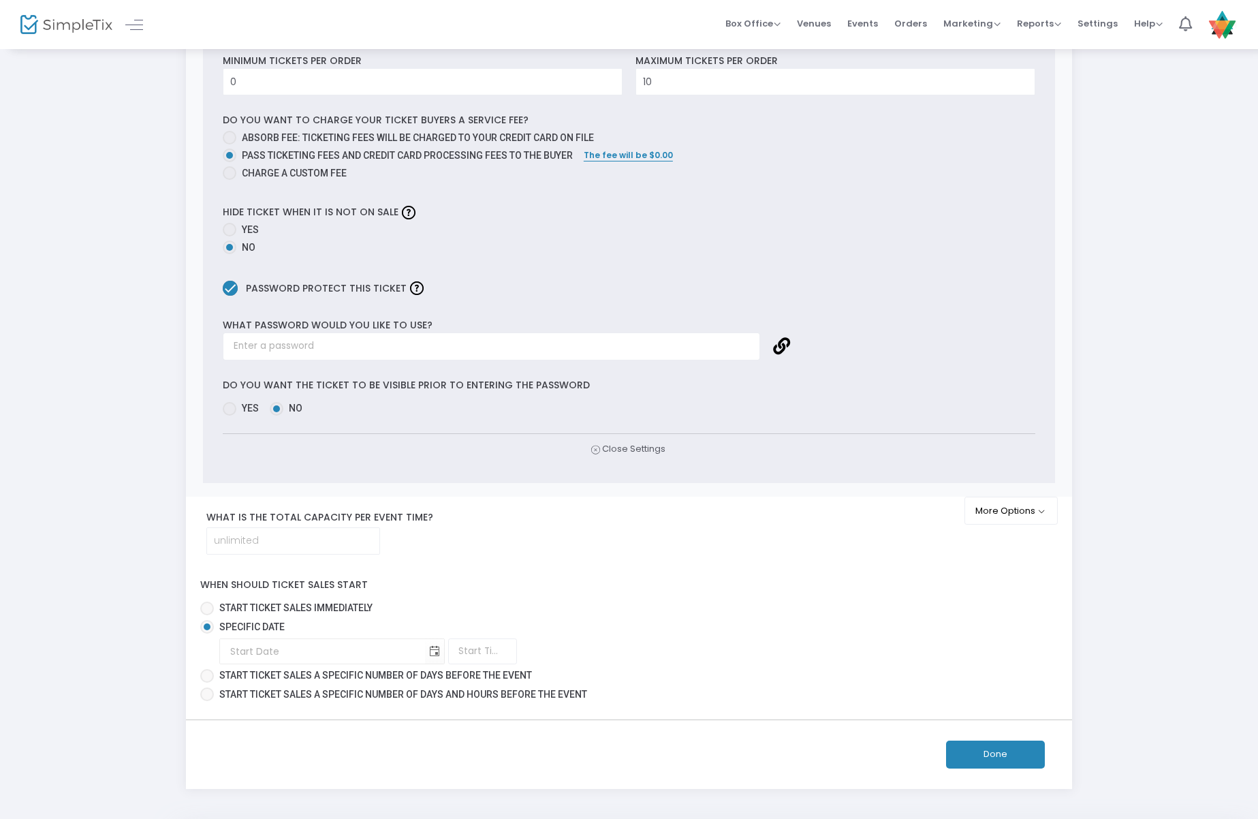
scroll to position [459, 0]
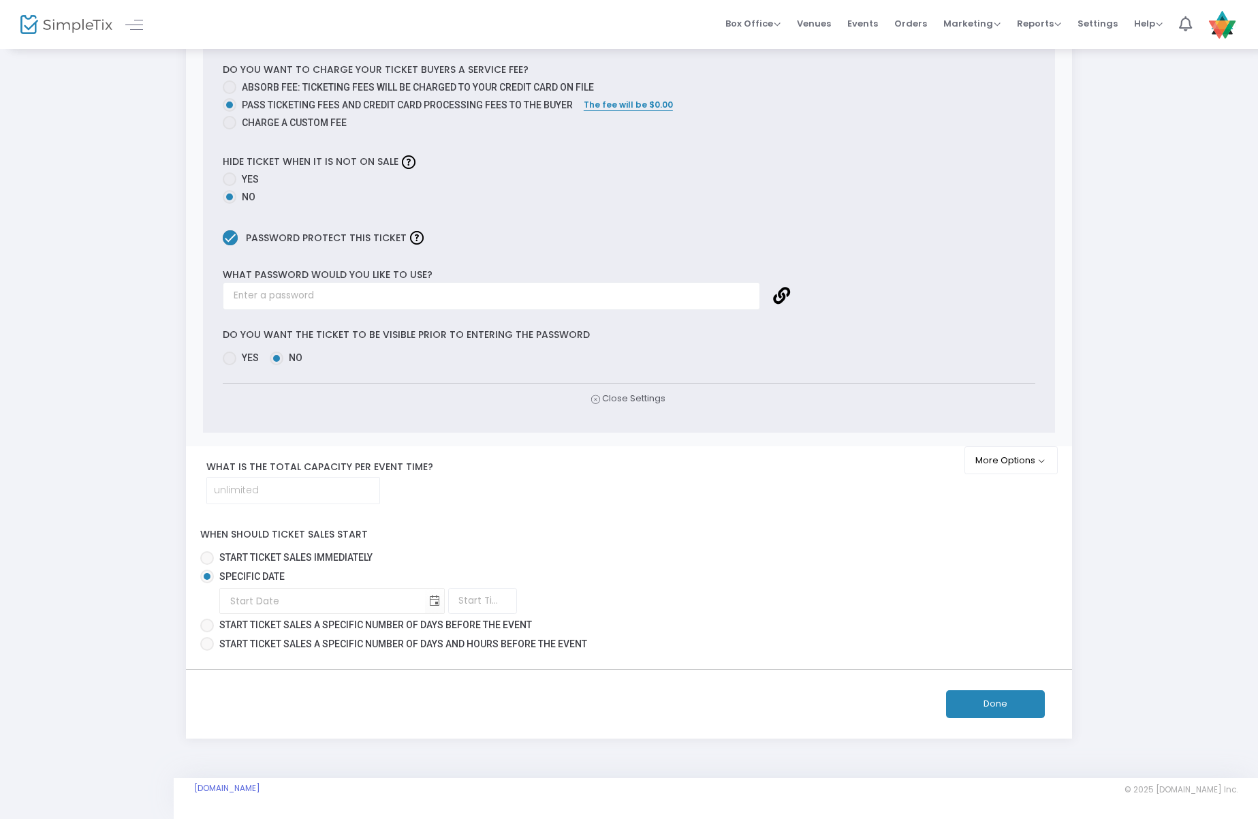
click at [1110, 325] on div "Step 3 : Just a few more things Copy prices from prior event Ticket Type Ticket…" at bounding box center [628, 173] width 1217 height 1129
click at [1008, 709] on button "Done" at bounding box center [995, 704] width 99 height 28
click at [971, 702] on button "Done" at bounding box center [995, 704] width 99 height 28
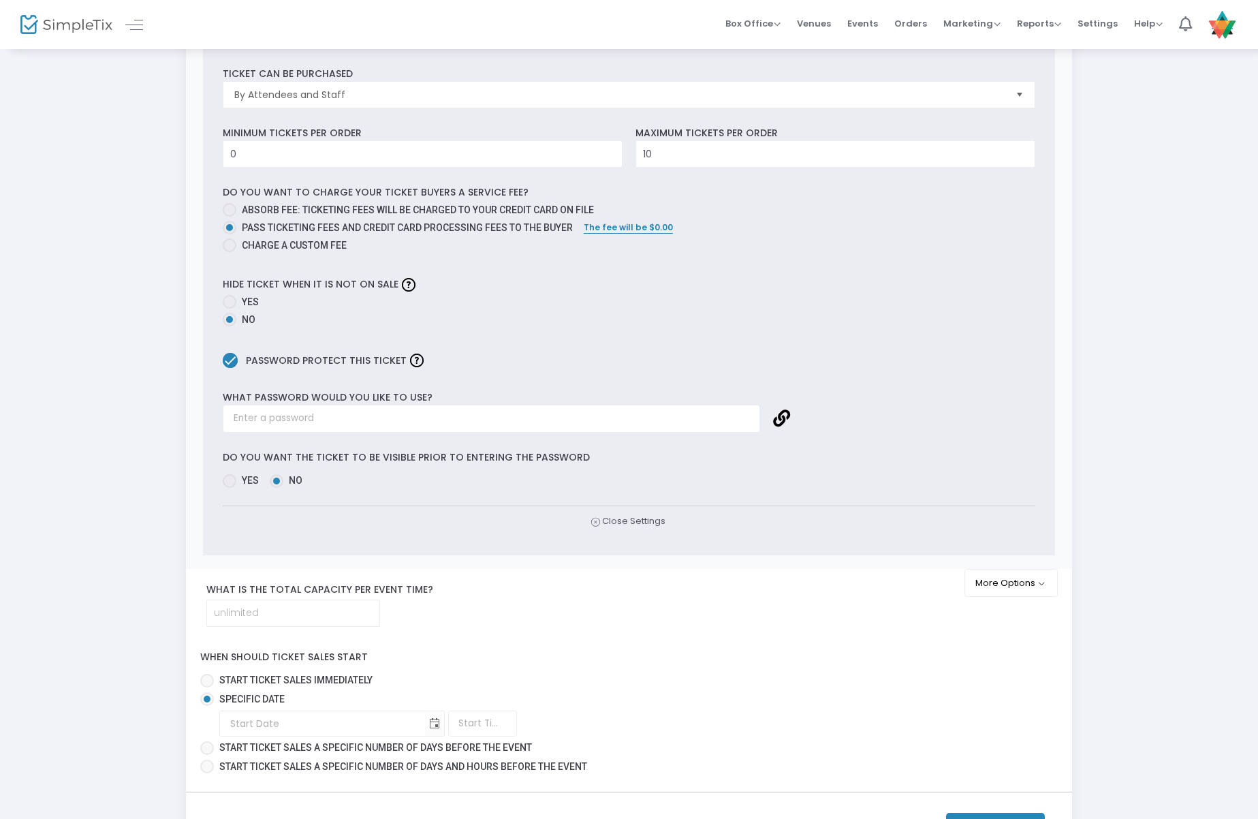
scroll to position [50, 0]
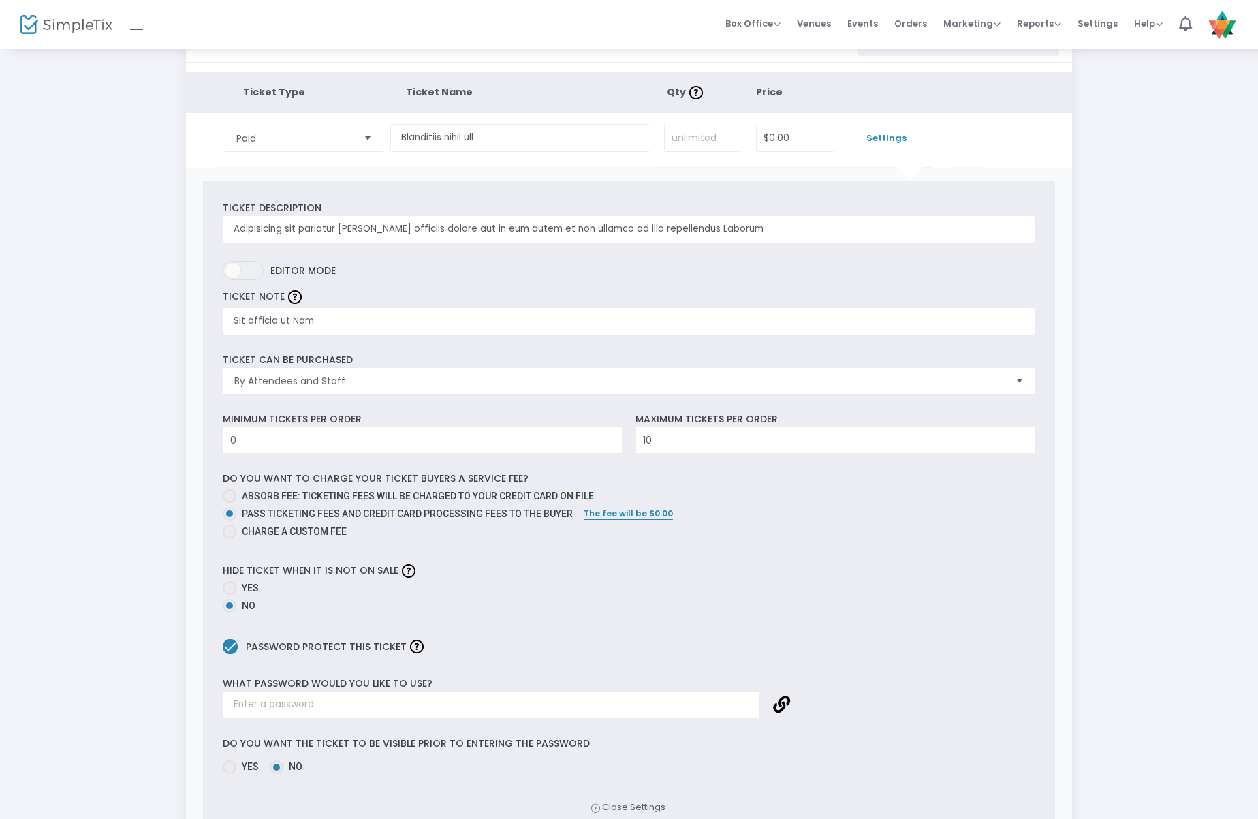
click at [899, 138] on span "Settings" at bounding box center [886, 138] width 76 height 14
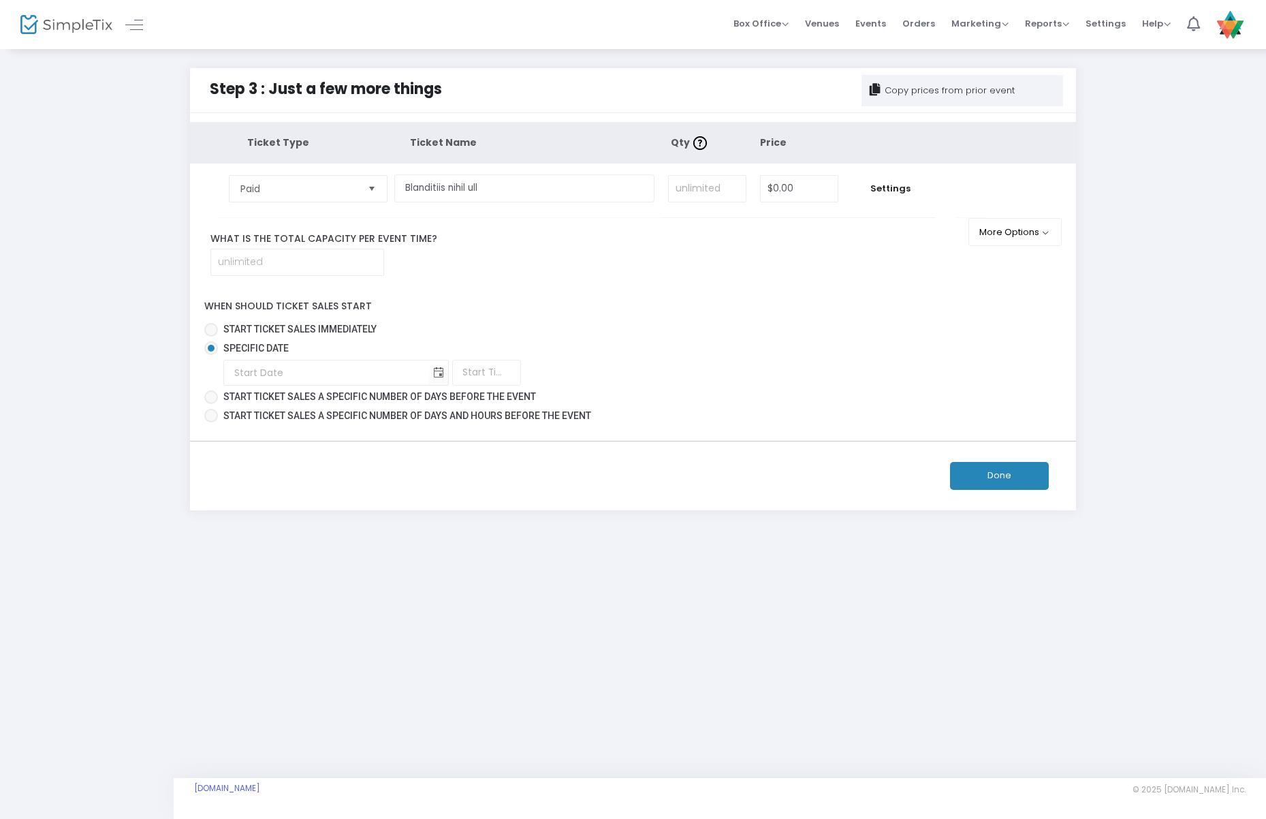
click at [256, 327] on span "Start ticket sales immediately" at bounding box center [299, 329] width 153 height 11
click at [211, 336] on input "Start ticket sales immediately" at bounding box center [210, 336] width 1 height 1
radio input "true"
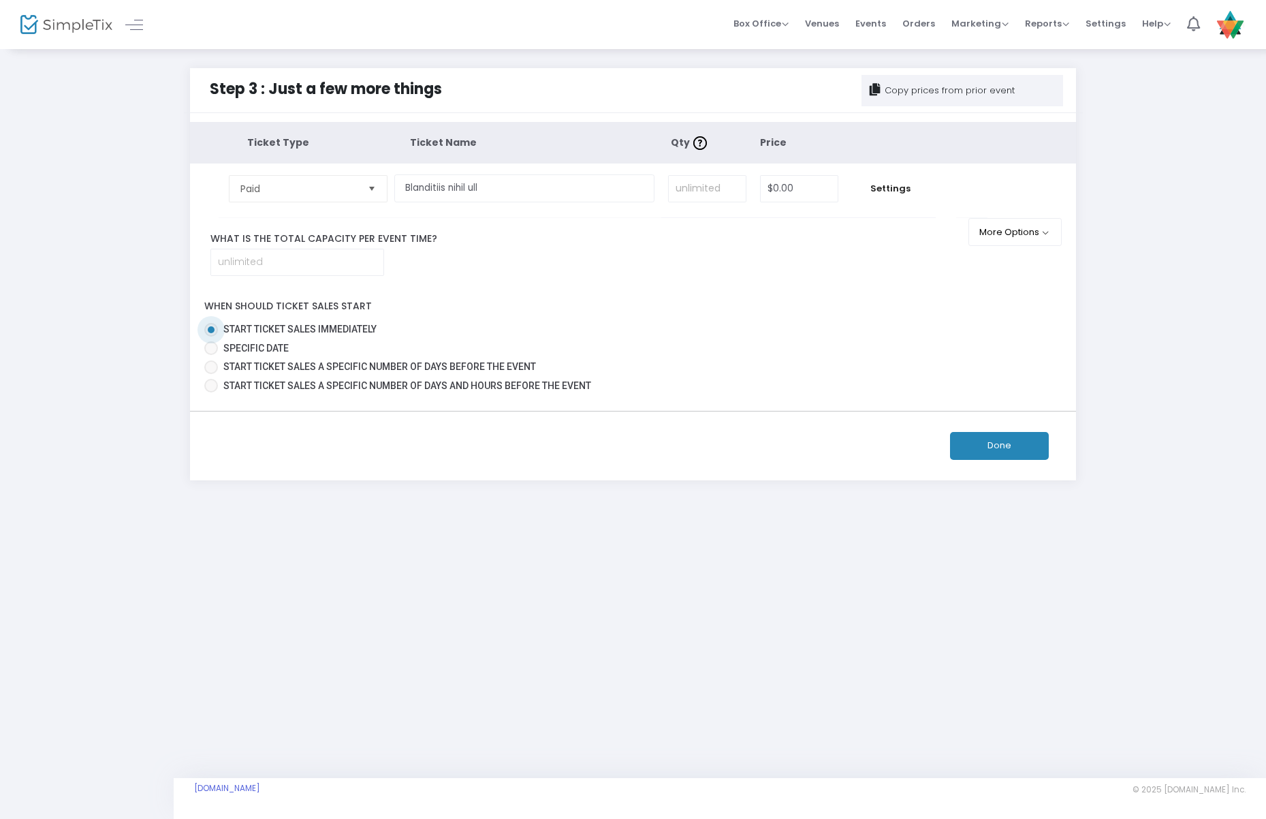
click at [984, 451] on button "Done" at bounding box center [999, 446] width 99 height 28
click at [590, 185] on input "Blanditiis nihil ull" at bounding box center [524, 188] width 260 height 28
click at [958, 180] on tr "Paid Required. Blanditiis nihil ull $0.00 Settings" at bounding box center [588, 190] width 797 height 54
click at [1064, 202] on tbody "Paid Required. Blanditiis nihil ull $0.00 Settings Ticket Description Adipisici…" at bounding box center [633, 190] width 886 height 54
drag, startPoint x: 1045, startPoint y: 189, endPoint x: 1026, endPoint y: 189, distance: 19.1
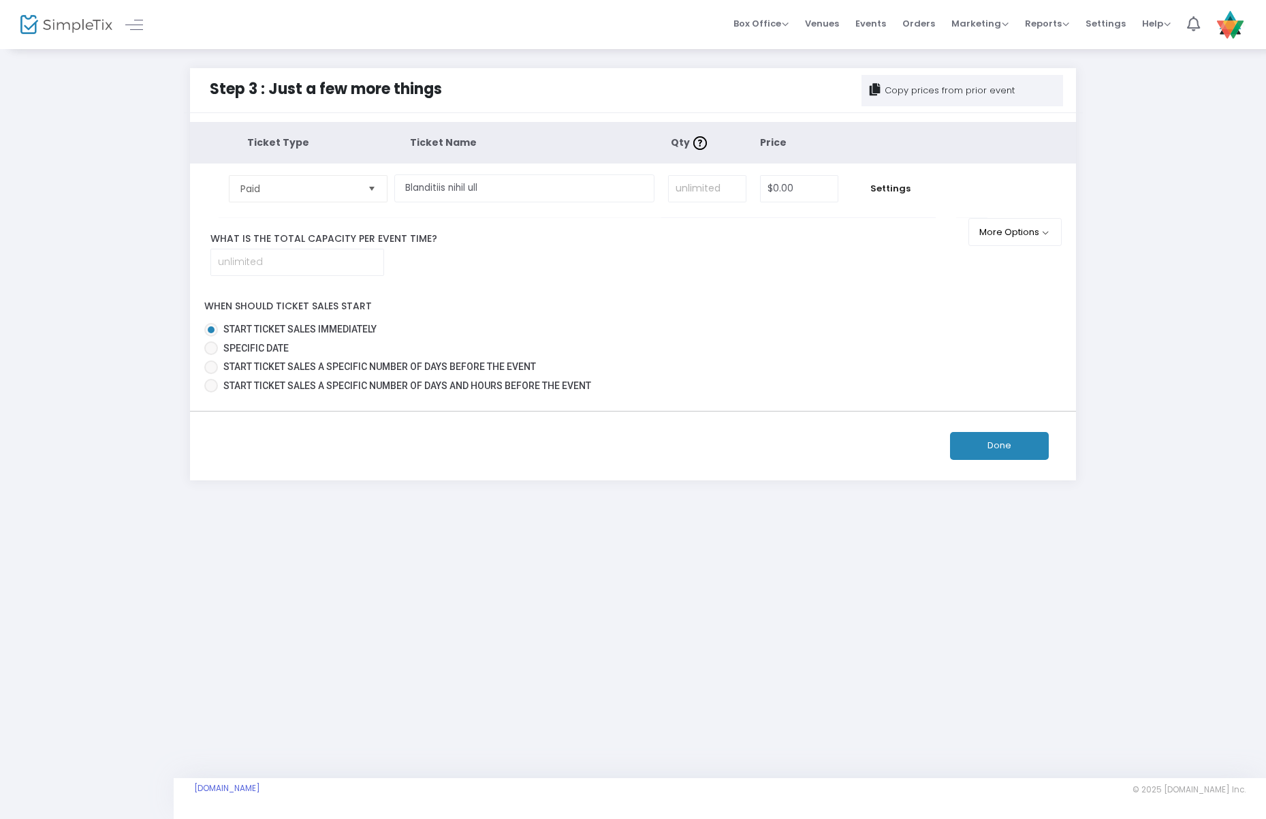
click at [1040, 189] on tbody "Paid Required. Blanditiis nihil ull $0.00 Settings Ticket Description Adipisici…" at bounding box center [633, 190] width 886 height 54
drag, startPoint x: 1009, startPoint y: 189, endPoint x: 984, endPoint y: 189, distance: 24.5
click at [999, 189] on tbody "Paid Required. Blanditiis nihil ull $0.00 Settings Ticket Description Adipisici…" at bounding box center [633, 190] width 886 height 54
drag, startPoint x: 962, startPoint y: 191, endPoint x: 942, endPoint y: 193, distance: 20.5
click at [954, 191] on tr "Paid Required. Blanditiis nihil ull $0.00 Settings" at bounding box center [588, 190] width 797 height 54
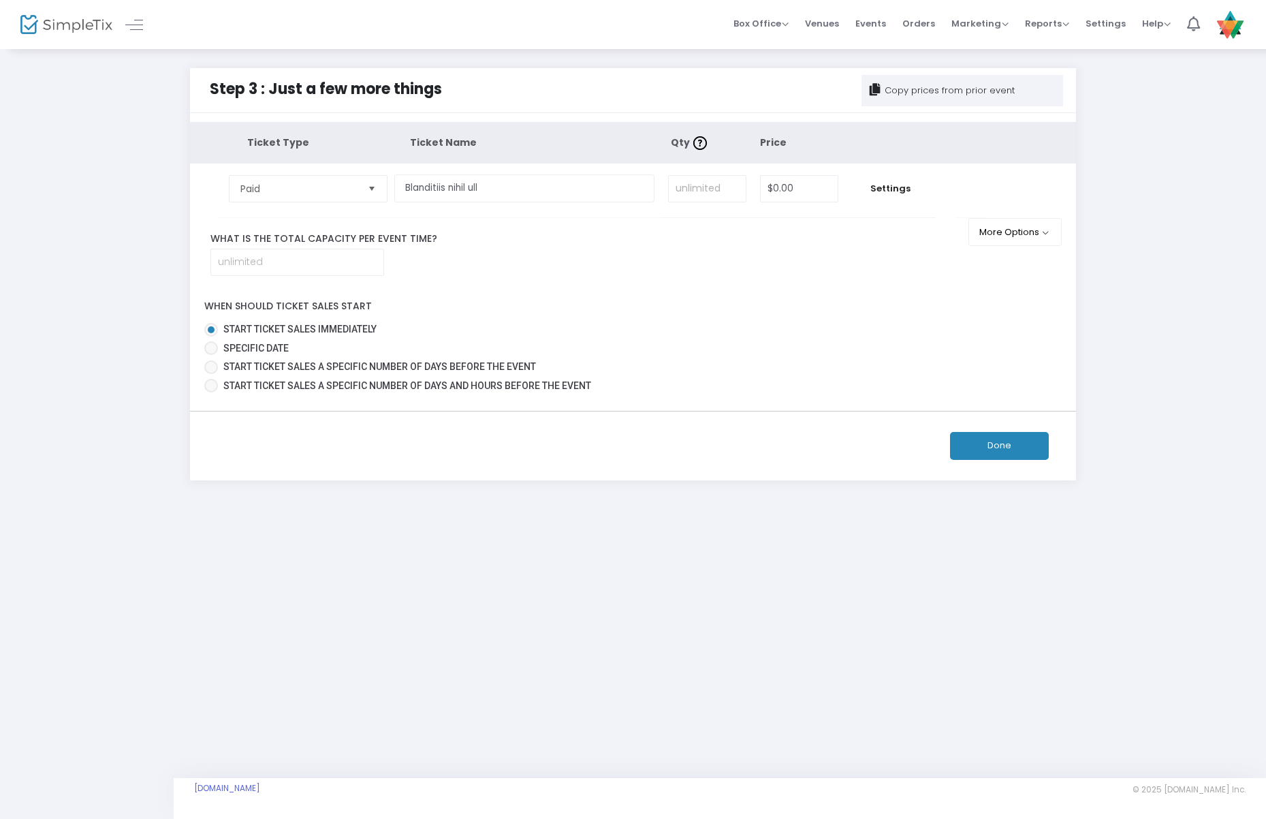
click at [942, 193] on tr "Paid Required. Blanditiis nihil ull $0.00 Settings" at bounding box center [588, 190] width 797 height 54
